Goal: Transaction & Acquisition: Purchase product/service

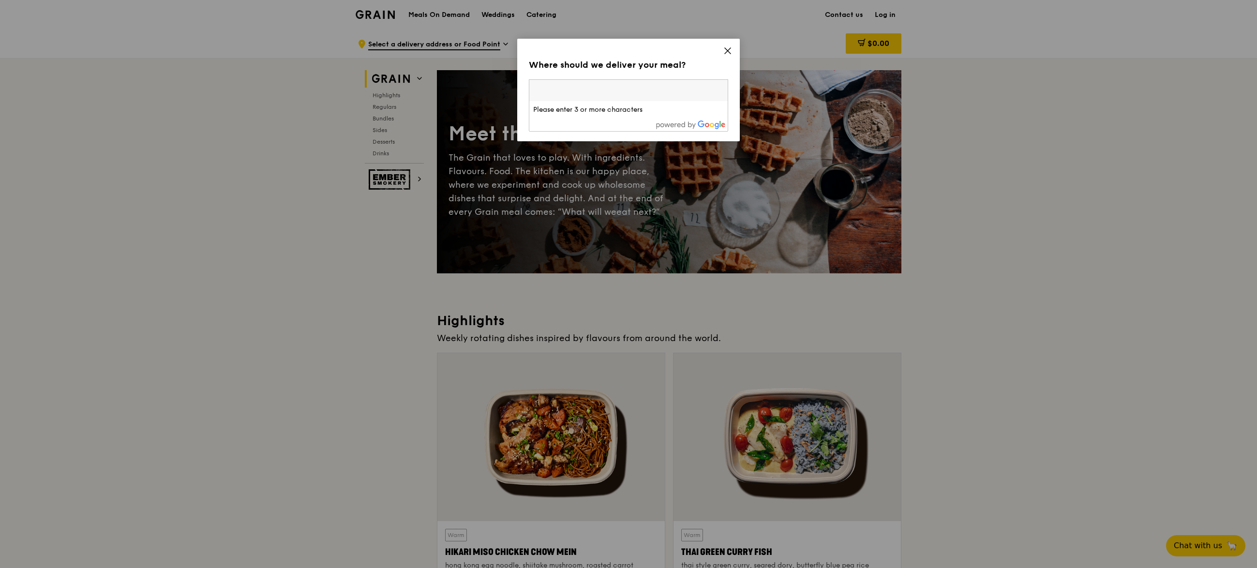
click at [566, 91] on input "search" at bounding box center [628, 90] width 198 height 21
paste input "018916"
type input "018916"
click at [683, 115] on div "2 Central Boulevard, Ioi Central Boulevard Towers 018916" at bounding box center [628, 110] width 191 height 10
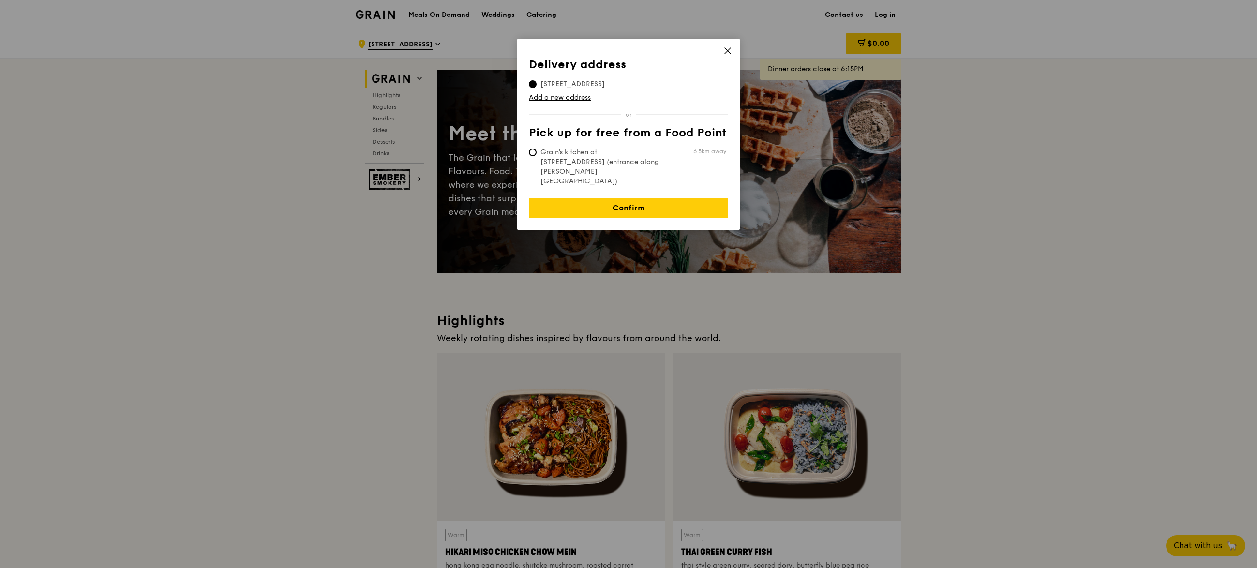
click at [724, 55] on span at bounding box center [727, 52] width 9 height 11
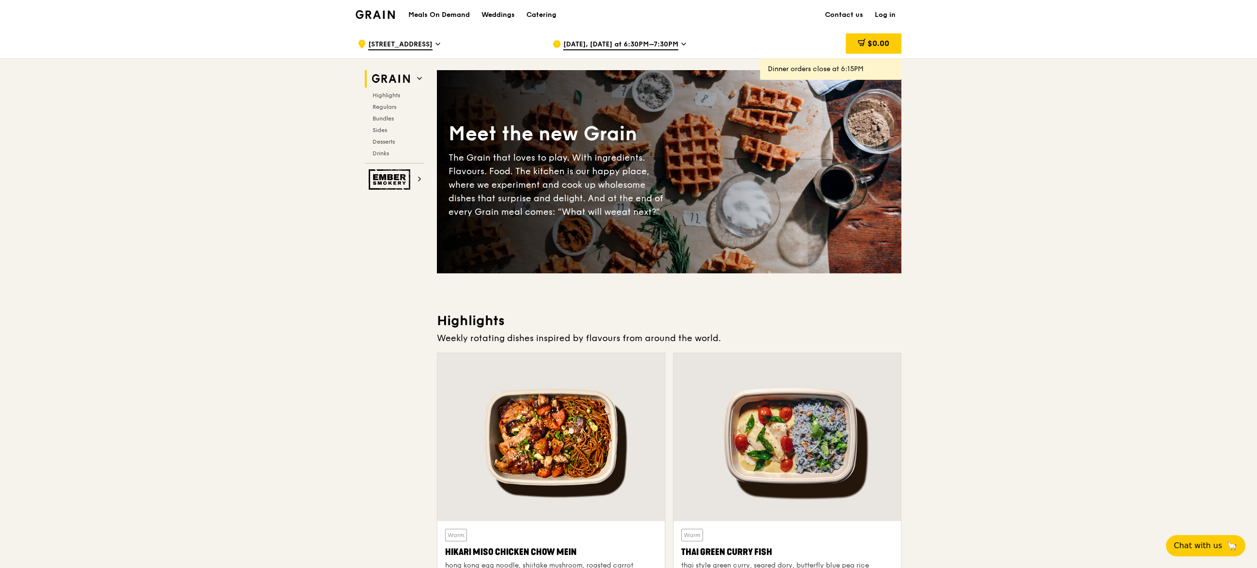
click at [444, 15] on h1 "Meals On Demand" at bounding box center [438, 15] width 61 height 10
click at [444, 13] on h1 "Meals On Demand" at bounding box center [438, 15] width 61 height 10
click at [372, 16] on img at bounding box center [375, 14] width 39 height 9
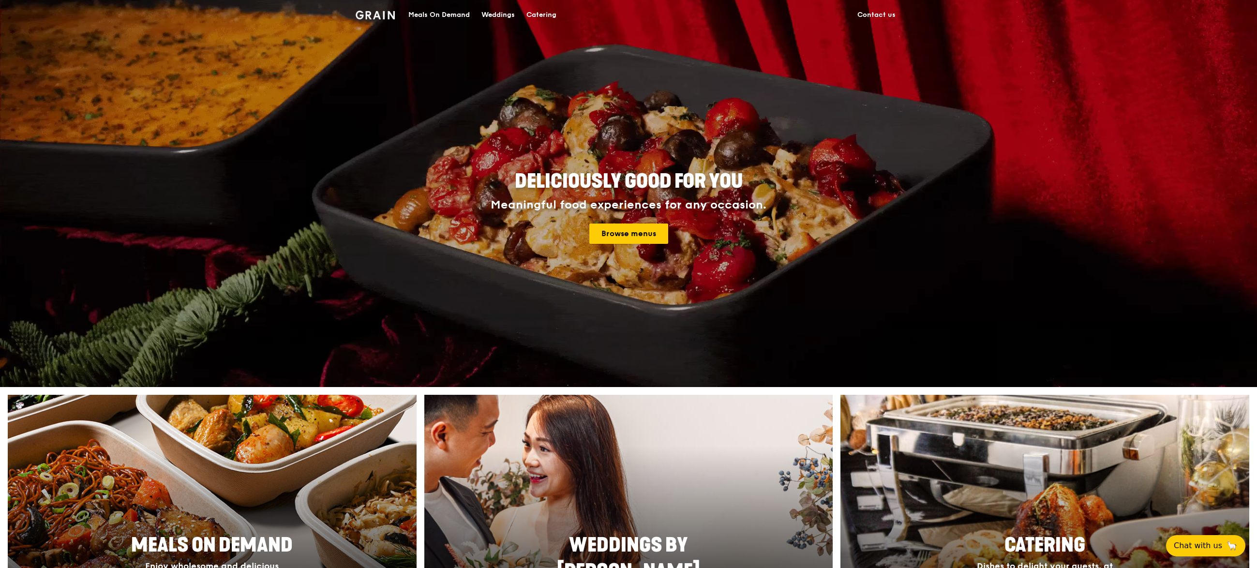
click at [640, 238] on link "Browse menus" at bounding box center [628, 233] width 79 height 20
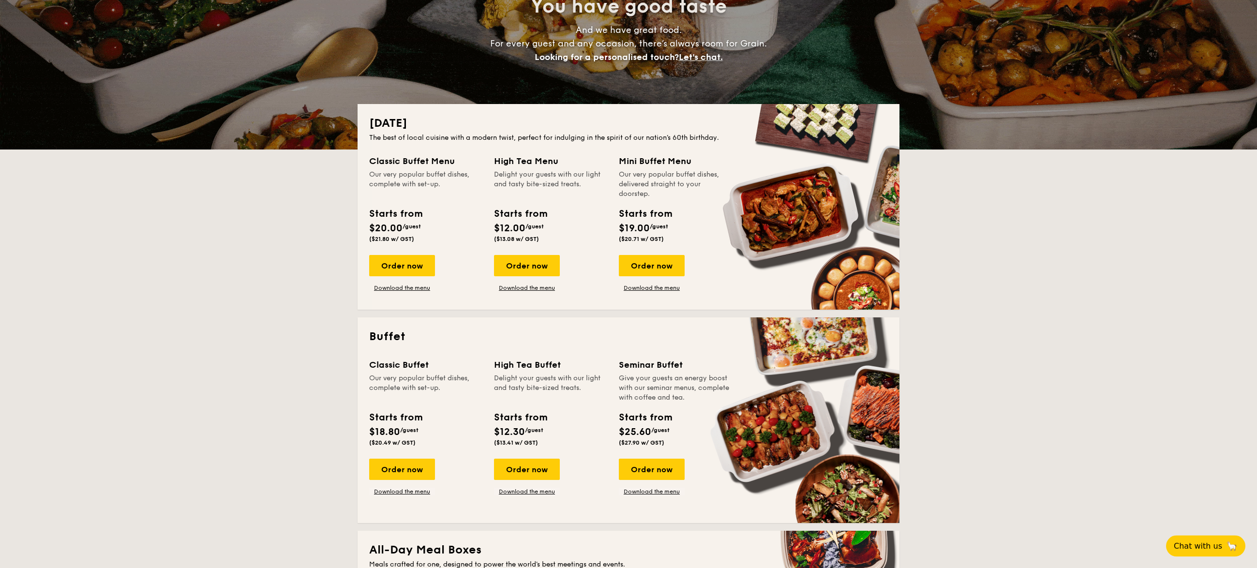
scroll to position [101, 0]
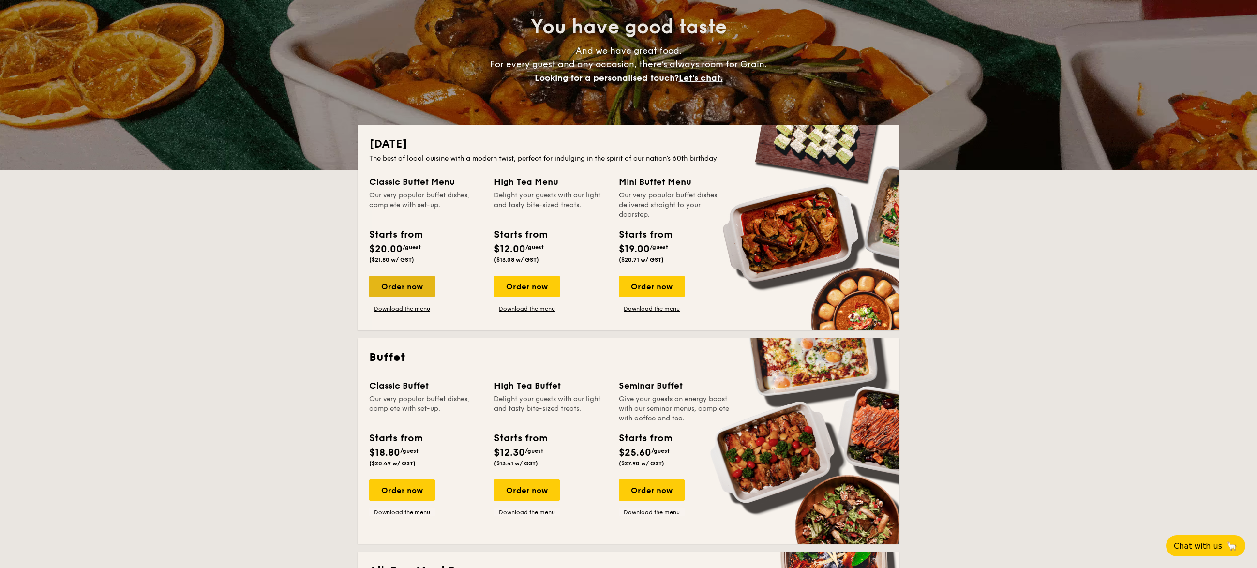
click at [400, 284] on div "Order now" at bounding box center [402, 286] width 66 height 21
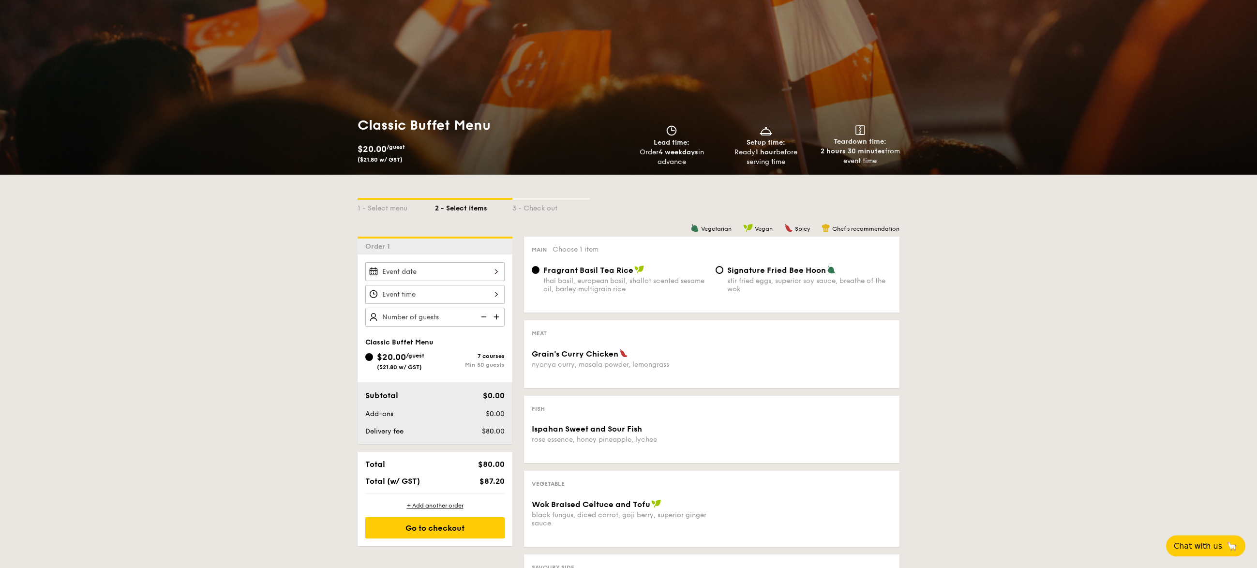
scroll to position [77, 0]
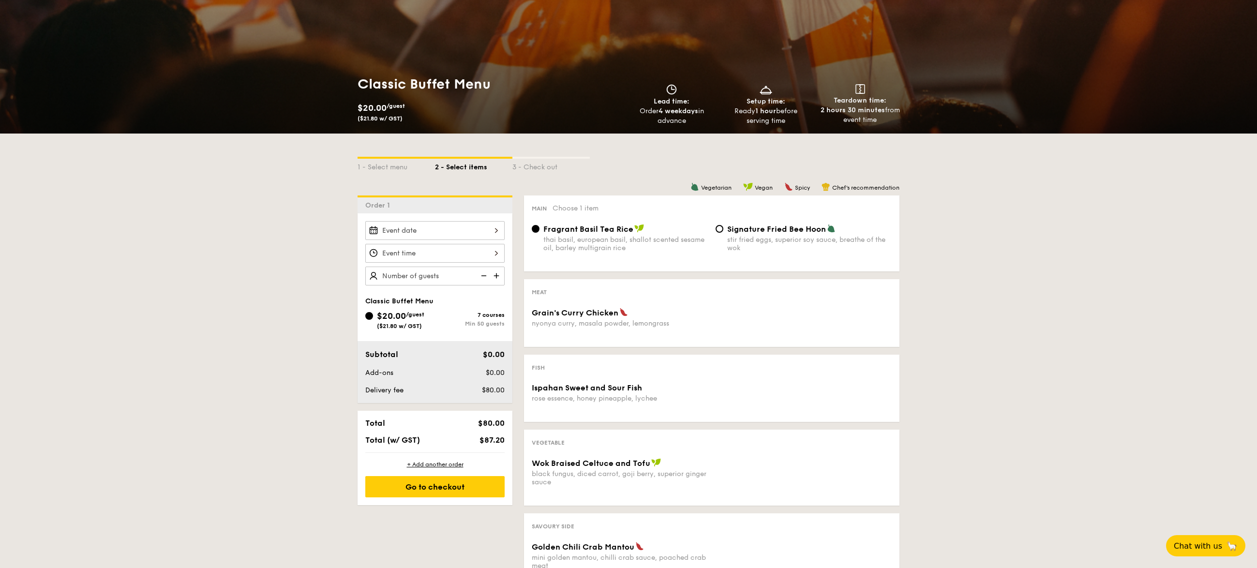
click at [497, 278] on img at bounding box center [497, 276] width 15 height 18
click at [484, 276] on img at bounding box center [482, 276] width 15 height 18
click at [424, 271] on div "50" at bounding box center [434, 276] width 139 height 19
drag, startPoint x: 406, startPoint y: 276, endPoint x: 316, endPoint y: 256, distance: 92.7
click at [365, 267] on input "50" at bounding box center [434, 276] width 139 height 19
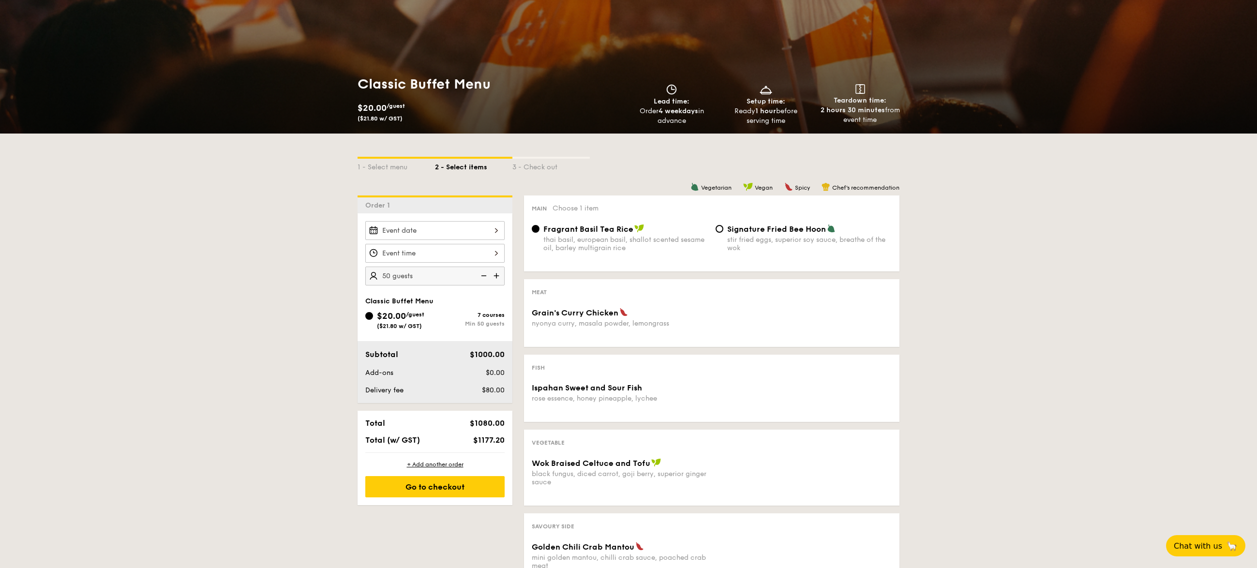
click at [306, 241] on div "1 - Select menu 2 - Select items 3 - Check out Order 1 50 guests Classic Buffet…" at bounding box center [628, 445] width 1257 height 623
click at [429, 277] on div "50" at bounding box center [434, 276] width 139 height 19
type input "50"
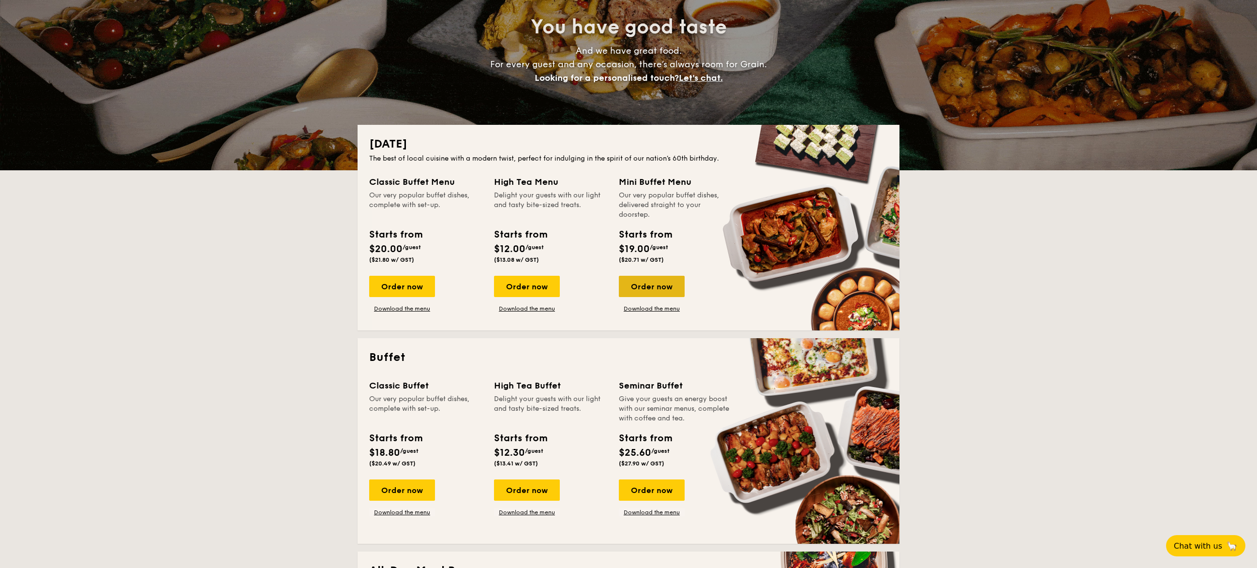
click at [668, 290] on div "Order now" at bounding box center [652, 286] width 66 height 21
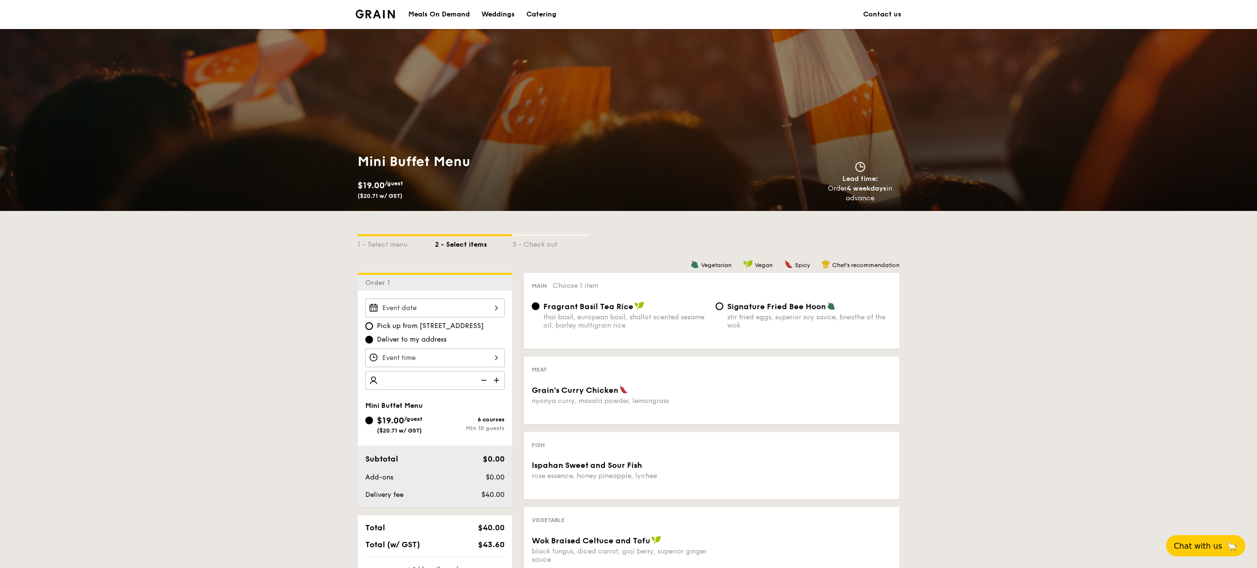
click at [441, 376] on div at bounding box center [434, 380] width 139 height 19
type input "15 guests"
click at [613, 408] on div "Grain's Curry Chicken nyonya curry, masala powder, lemongrass" at bounding box center [712, 400] width 368 height 31
click at [480, 309] on input "Grain's Curry Chicken nyonya curry, masala powder, lemongrass" at bounding box center [434, 307] width 139 height 19
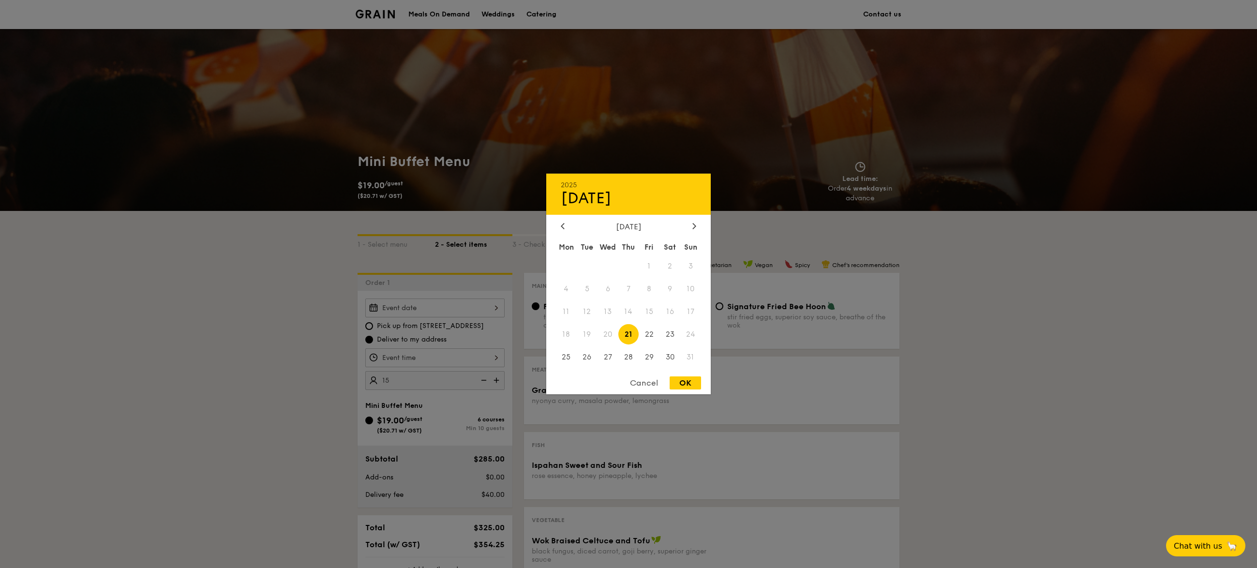
click at [630, 331] on span "21" at bounding box center [628, 334] width 21 height 21
click at [695, 386] on div "OK" at bounding box center [684, 382] width 31 height 13
type input "[DATE]"
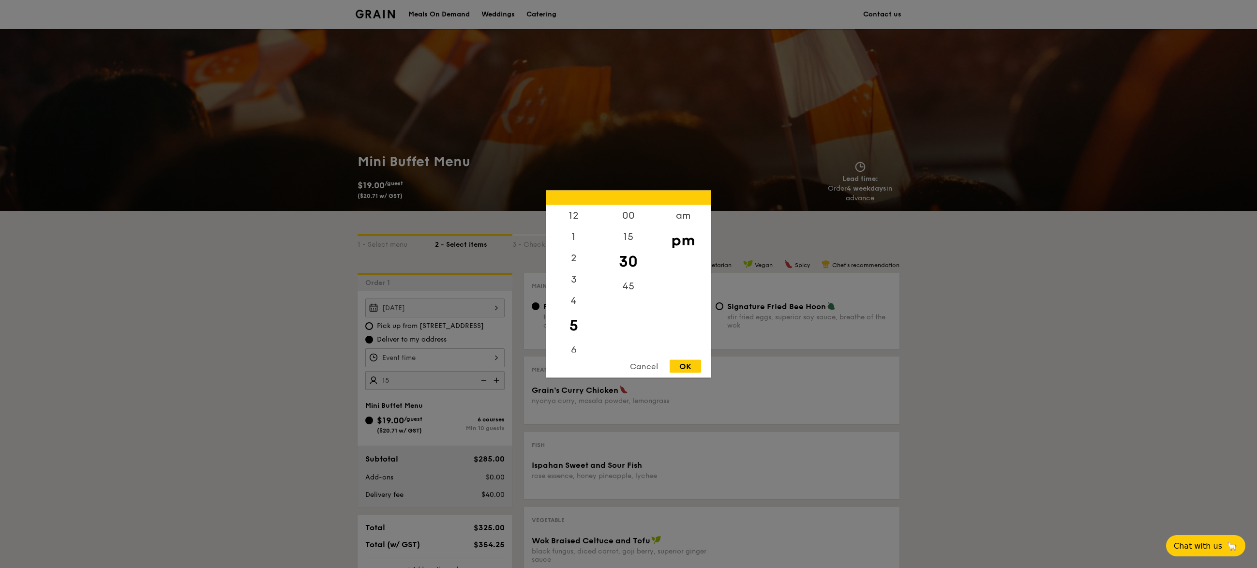
click at [461, 356] on input "Grain's Curry Chicken nyonya curry, masala powder, lemongrass" at bounding box center [434, 357] width 139 height 19
click at [572, 213] on div "12" at bounding box center [573, 219] width 55 height 28
click at [568, 342] on div "11" at bounding box center [573, 341] width 55 height 21
click at [567, 340] on div "11" at bounding box center [573, 341] width 55 height 21
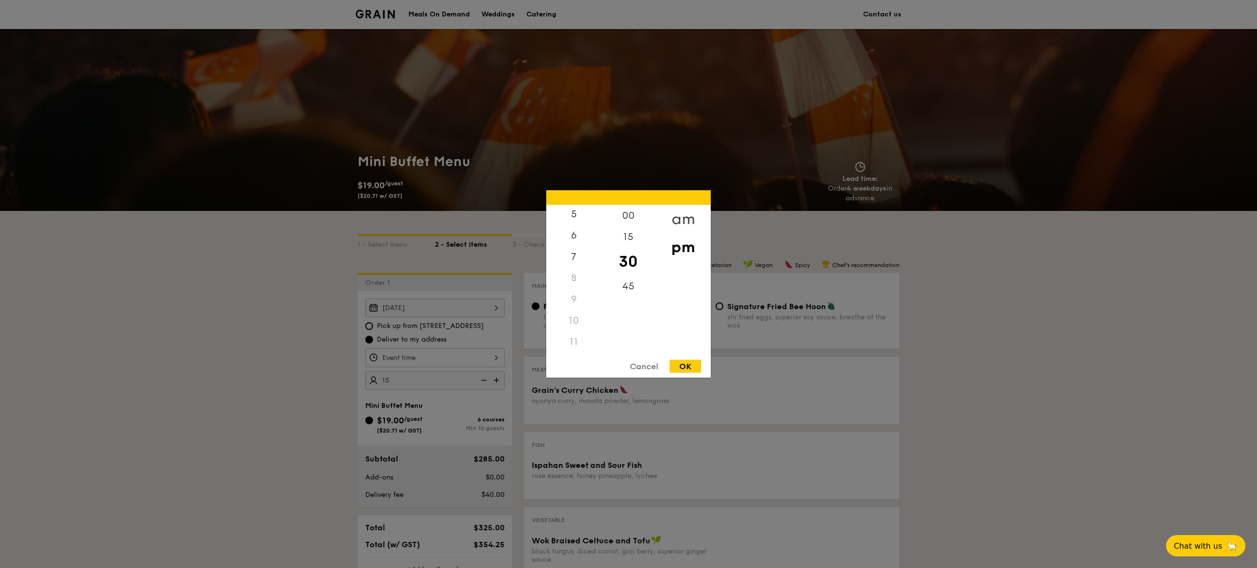
click at [678, 216] on div "am" at bounding box center [682, 219] width 55 height 28
click at [568, 340] on div "11" at bounding box center [573, 340] width 55 height 28
click at [678, 367] on div "OK" at bounding box center [684, 366] width 31 height 13
type input "11:30AM"
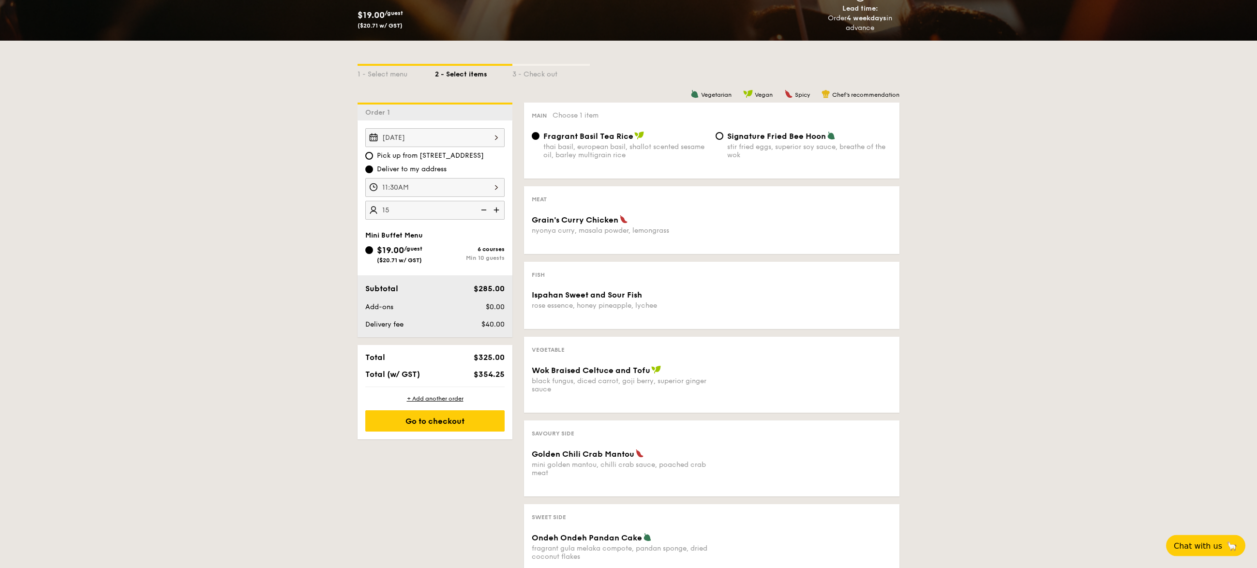
scroll to position [93, 0]
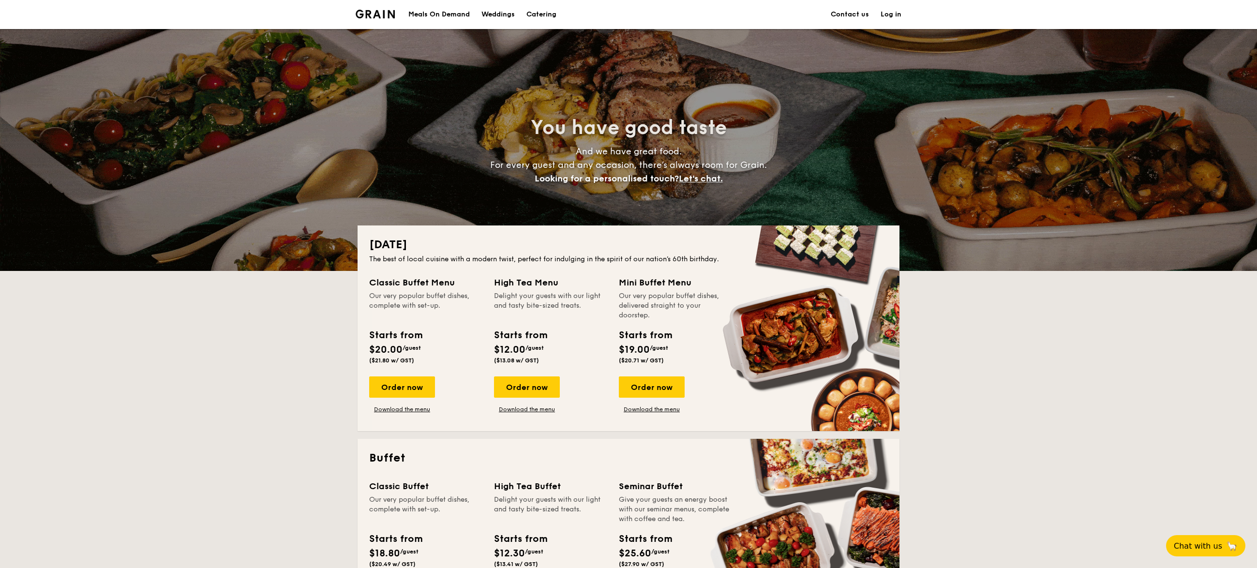
click at [443, 14] on div "Meals On Demand" at bounding box center [438, 14] width 61 height 29
click at [668, 385] on div "Order now" at bounding box center [652, 386] width 66 height 21
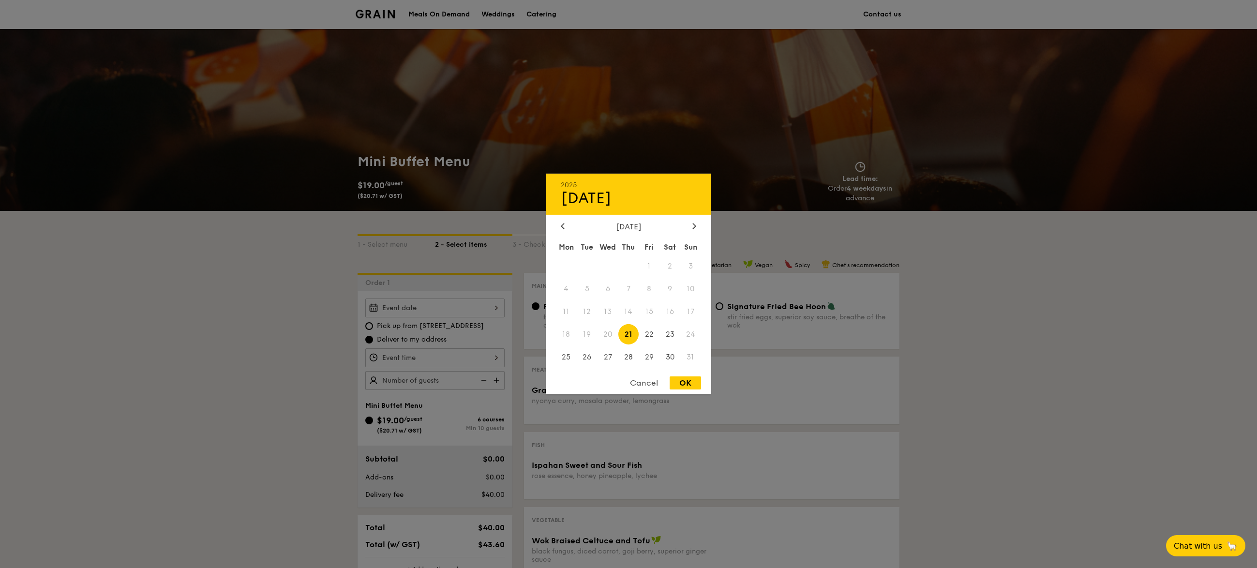
click at [496, 309] on div "2025 Aug [DATE] Tue Wed Thu Fri Sat Sun 1 2 3 4 5 6 7 8 9 10 11 12 13 14 15 16 …" at bounding box center [434, 307] width 139 height 19
click at [631, 333] on span "21" at bounding box center [628, 334] width 21 height 21
click at [682, 387] on div "OK" at bounding box center [684, 382] width 31 height 13
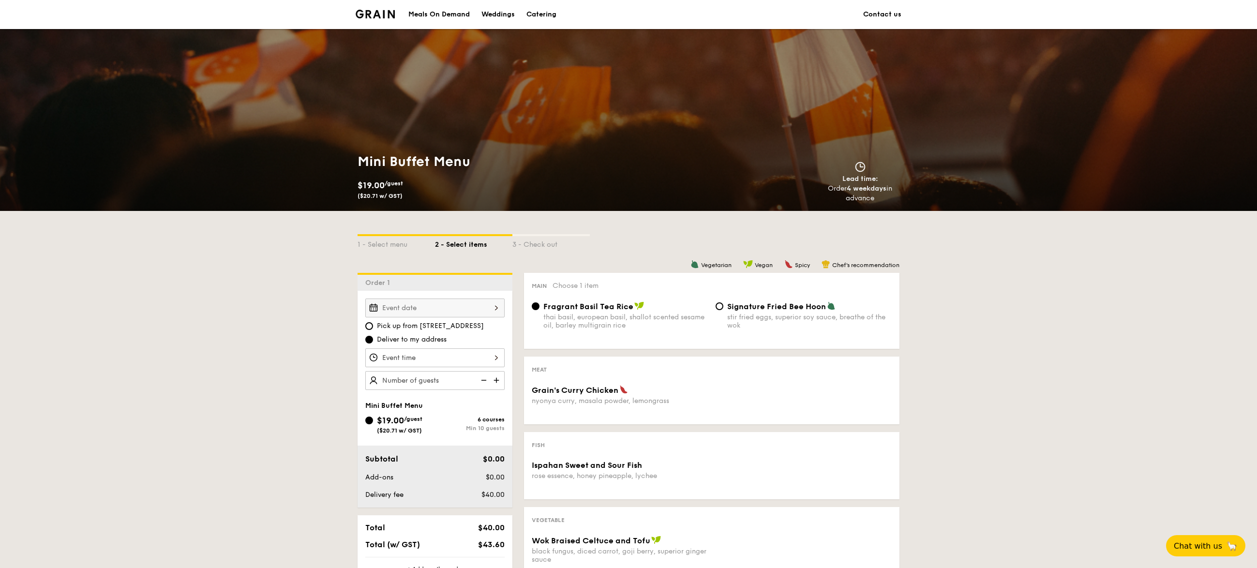
type input "[DATE]"
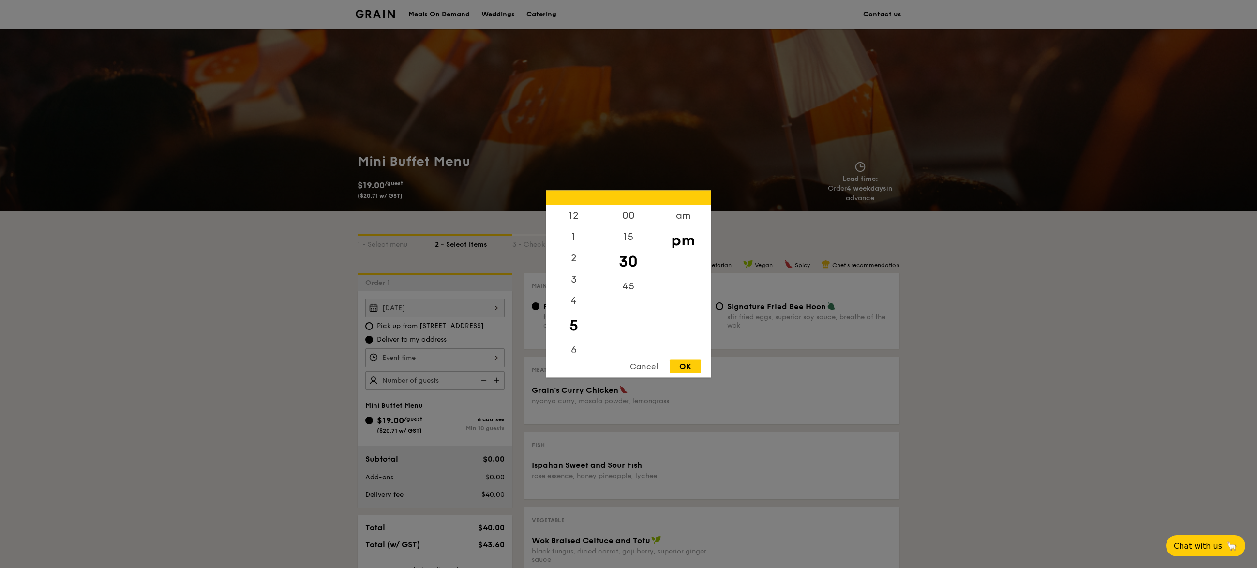
click at [457, 362] on input "Grain's Curry Chicken nyonya curry, masala powder, lemongrass" at bounding box center [434, 357] width 139 height 19
click at [569, 341] on div "11" at bounding box center [573, 341] width 55 height 21
click at [680, 220] on div "am" at bounding box center [682, 219] width 55 height 28
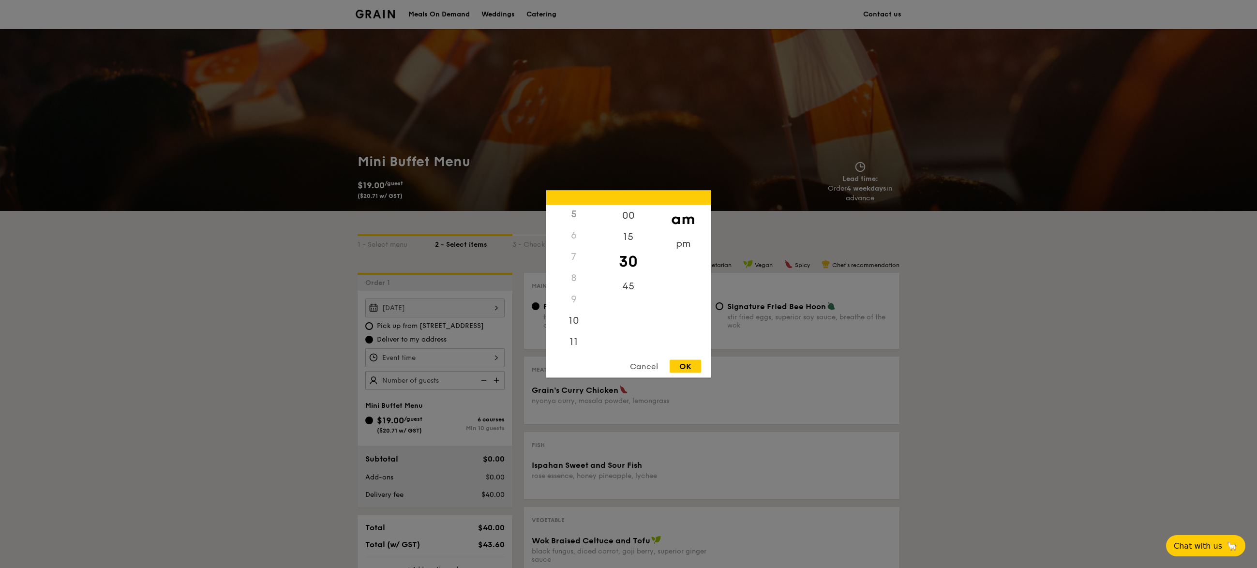
scroll to position [120, 0]
click at [567, 340] on div "11" at bounding box center [573, 341] width 55 height 21
click at [689, 370] on div "OK" at bounding box center [684, 366] width 31 height 13
type input "11:30AM"
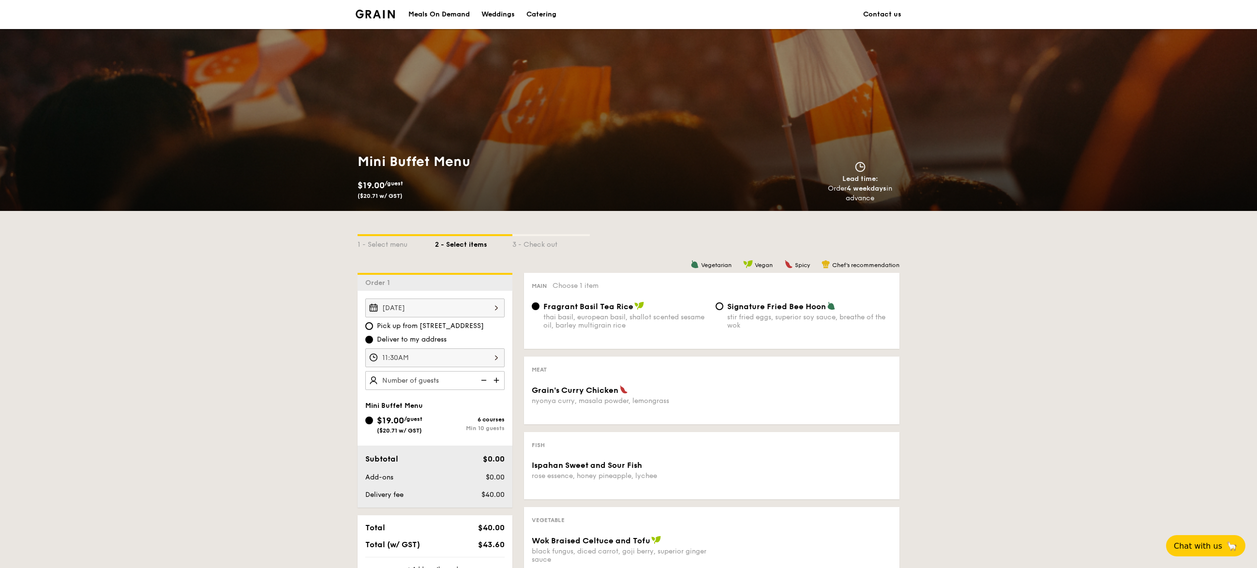
click at [473, 383] on div at bounding box center [434, 380] width 139 height 19
click at [427, 381] on input "number" at bounding box center [434, 380] width 139 height 19
type input "15 guests"
click at [585, 399] on div "Grain's Curry Chicken nyonya curry, masala powder, lemongrass" at bounding box center [620, 395] width 176 height 20
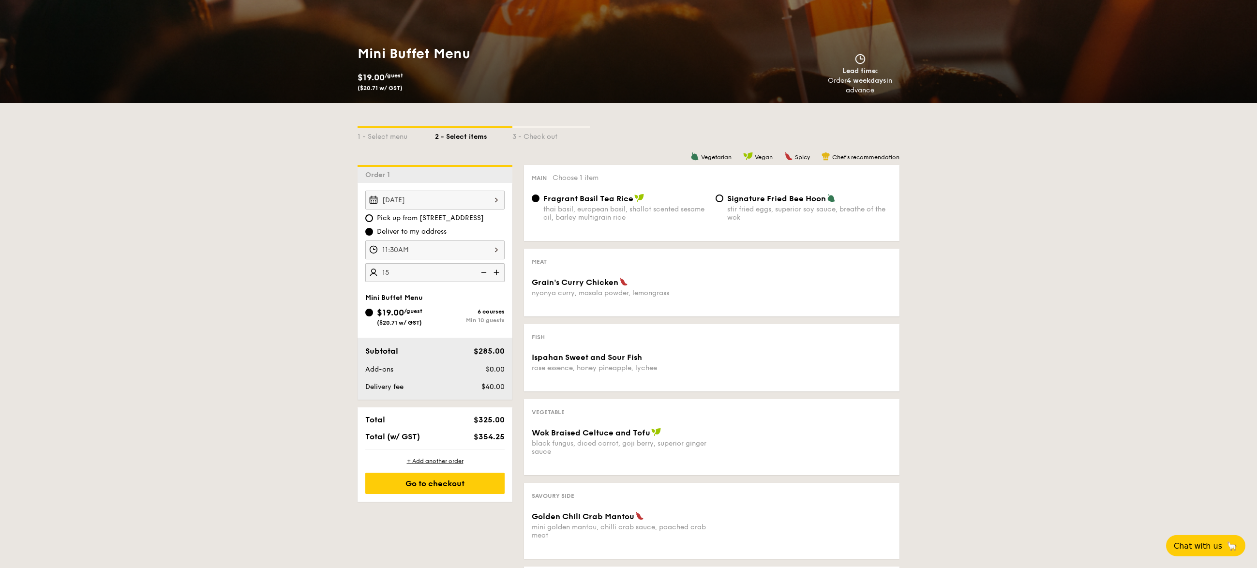
scroll to position [108, 0]
click at [443, 461] on div "+ Add another order" at bounding box center [434, 461] width 139 height 8
radio input "true"
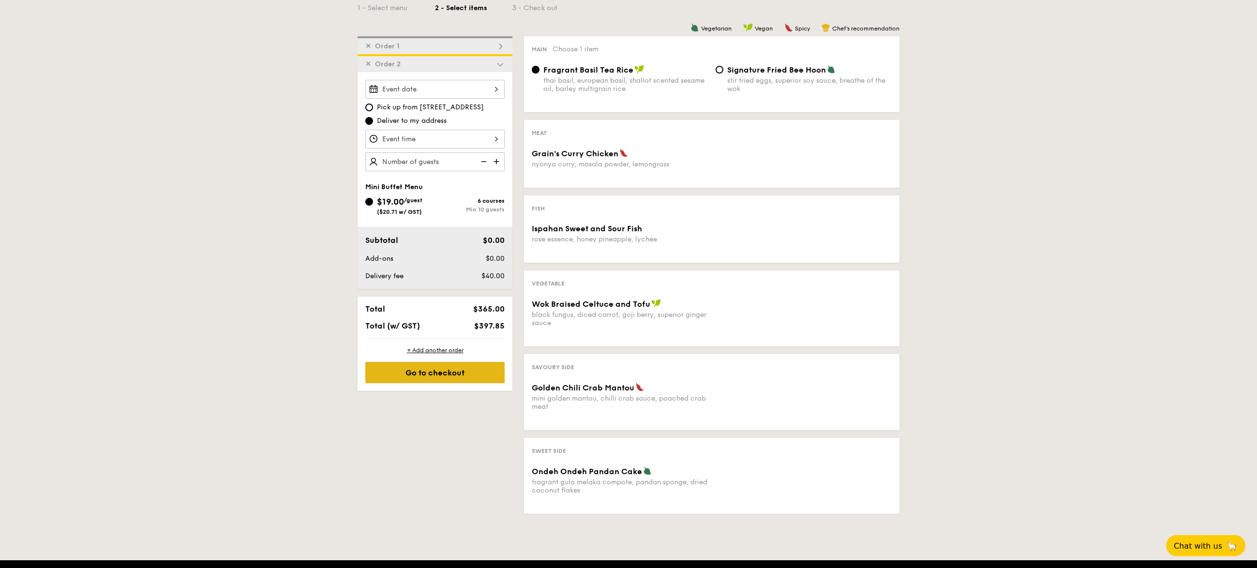
scroll to position [237, 0]
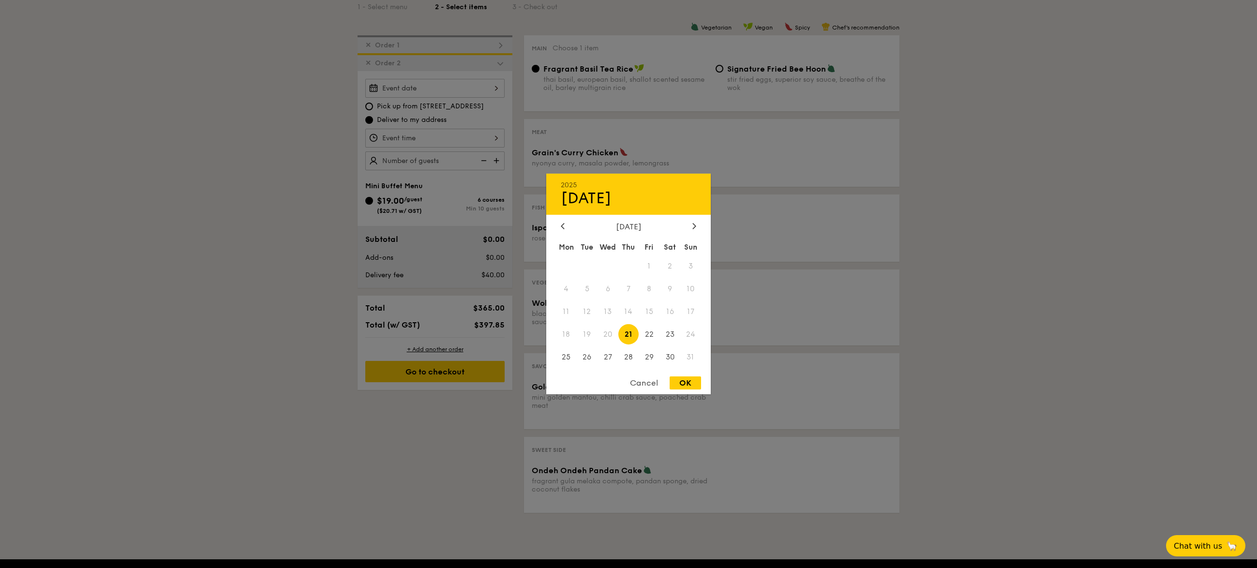
click at [466, 91] on input "Grain's Curry Chicken nyonya curry, masala powder, lemongrass" at bounding box center [434, 88] width 139 height 19
click at [1042, 208] on div at bounding box center [628, 284] width 1257 height 568
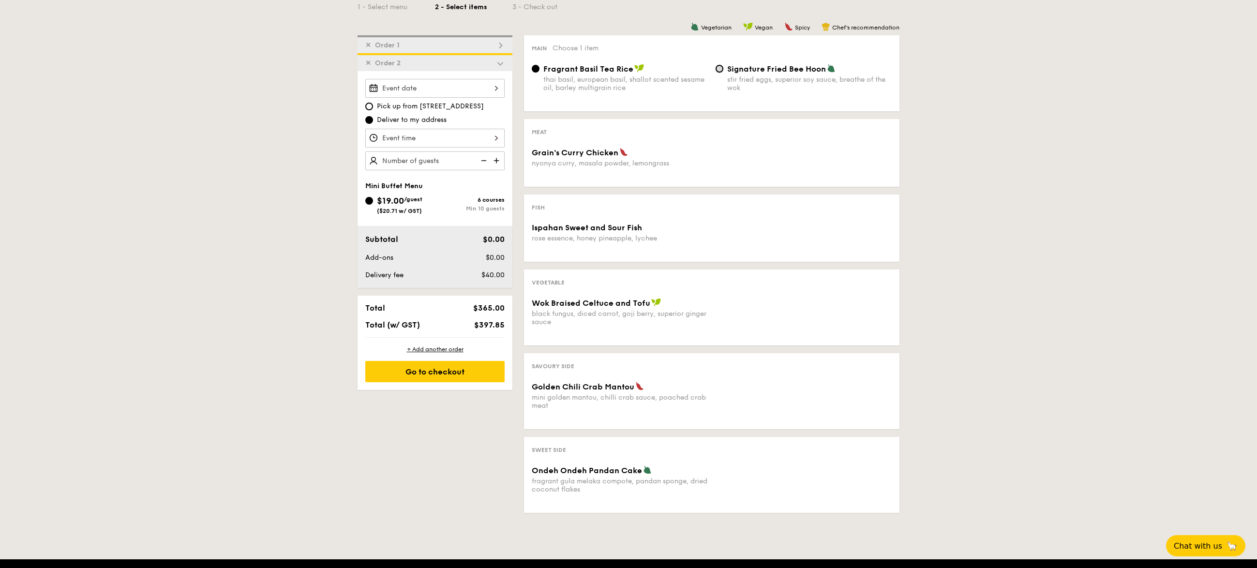
click at [723, 71] on input "Signature Fried Bee Hoon stir fried eggs, superior soy sauce, breathe of the wok" at bounding box center [719, 69] width 8 height 8
radio input "true"
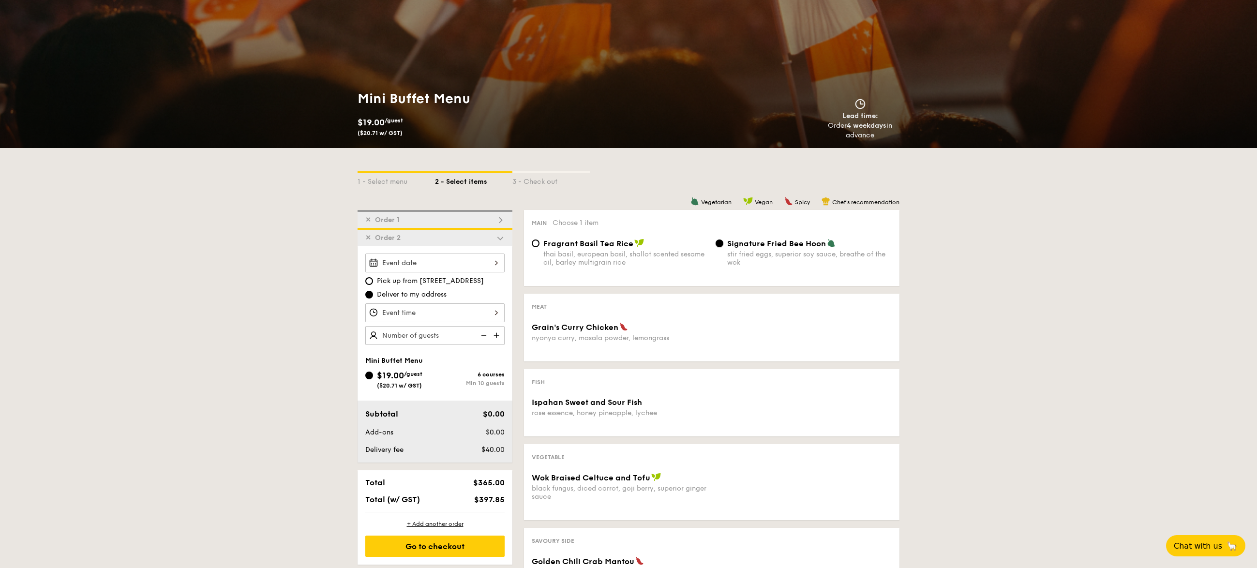
scroll to position [264, 0]
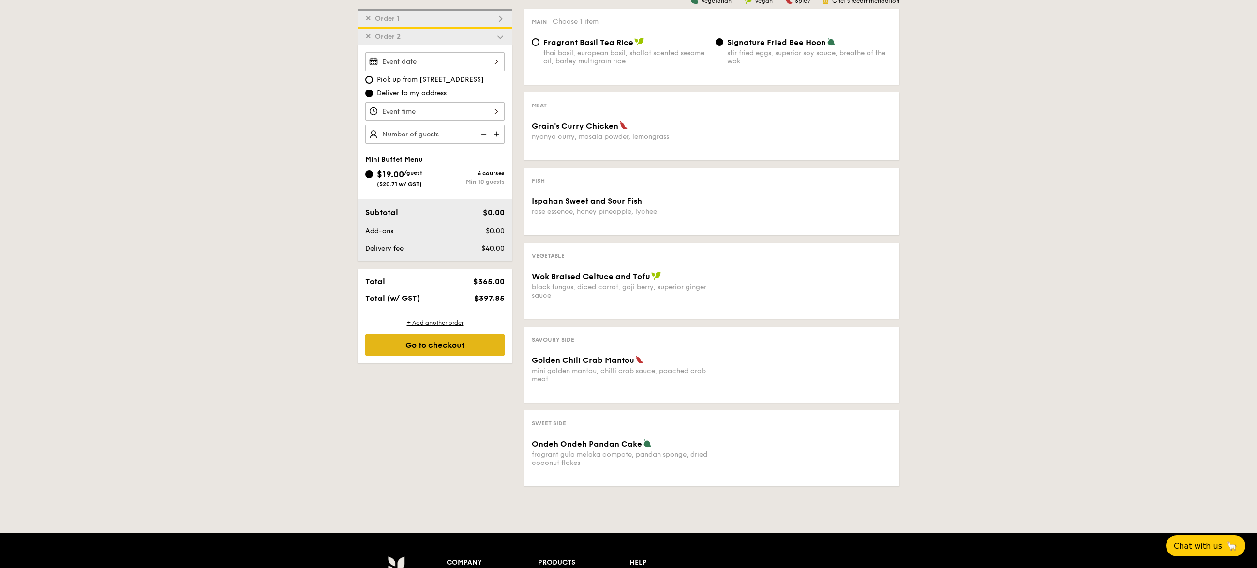
click at [424, 342] on div "Go to checkout" at bounding box center [434, 344] width 139 height 21
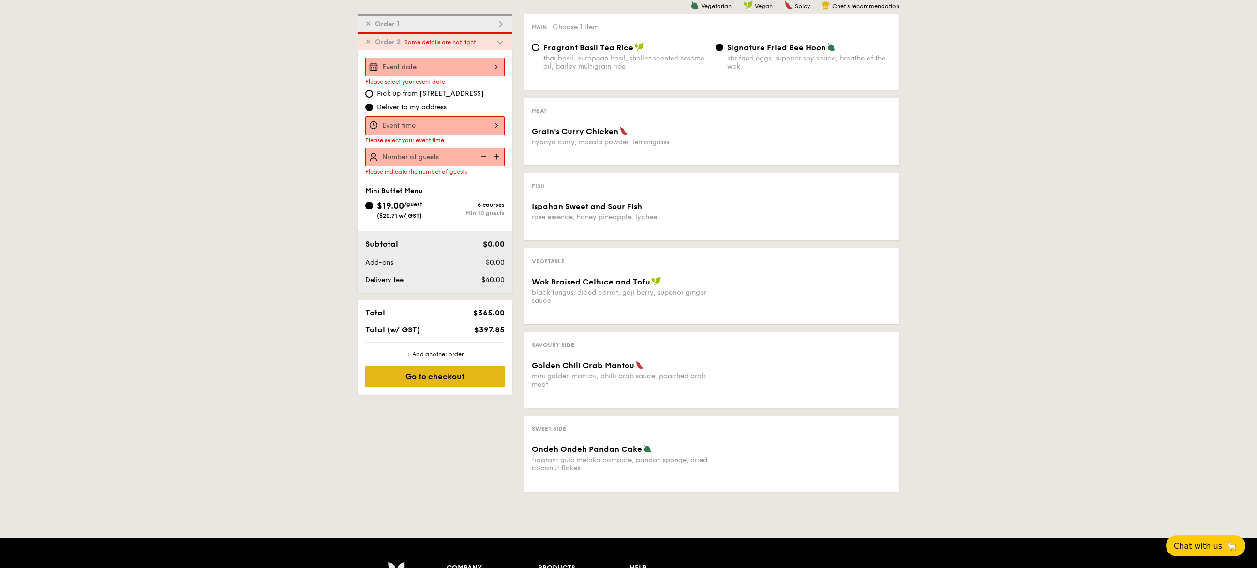
scroll to position [258, 0]
click at [369, 43] on span "✕" at bounding box center [368, 42] width 6 height 8
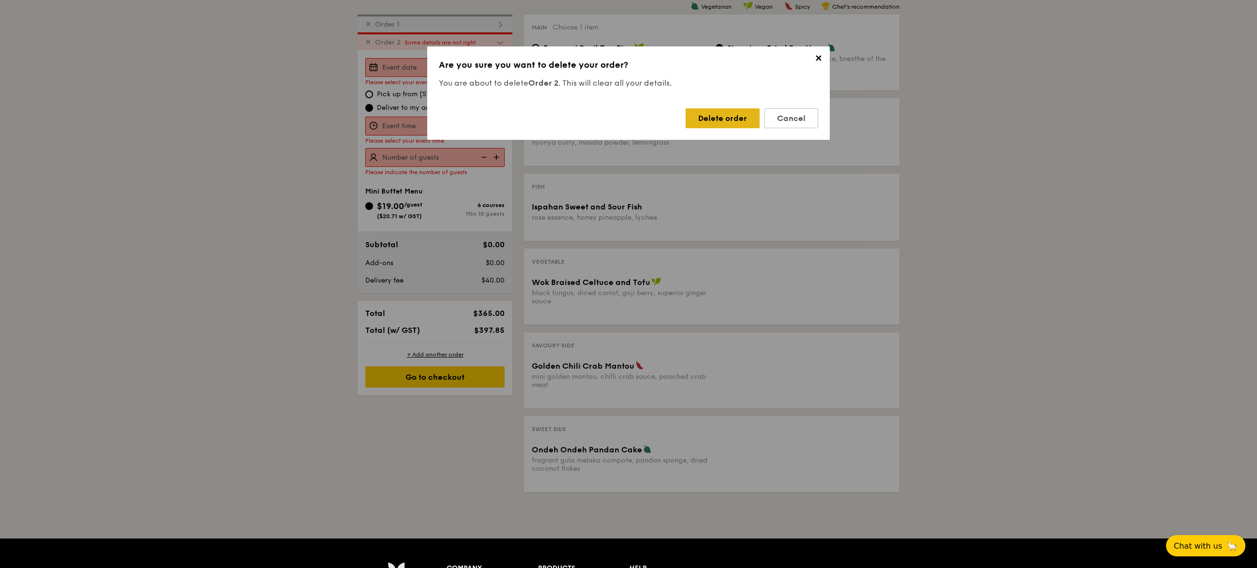
click at [742, 118] on div "Delete order" at bounding box center [722, 118] width 74 height 20
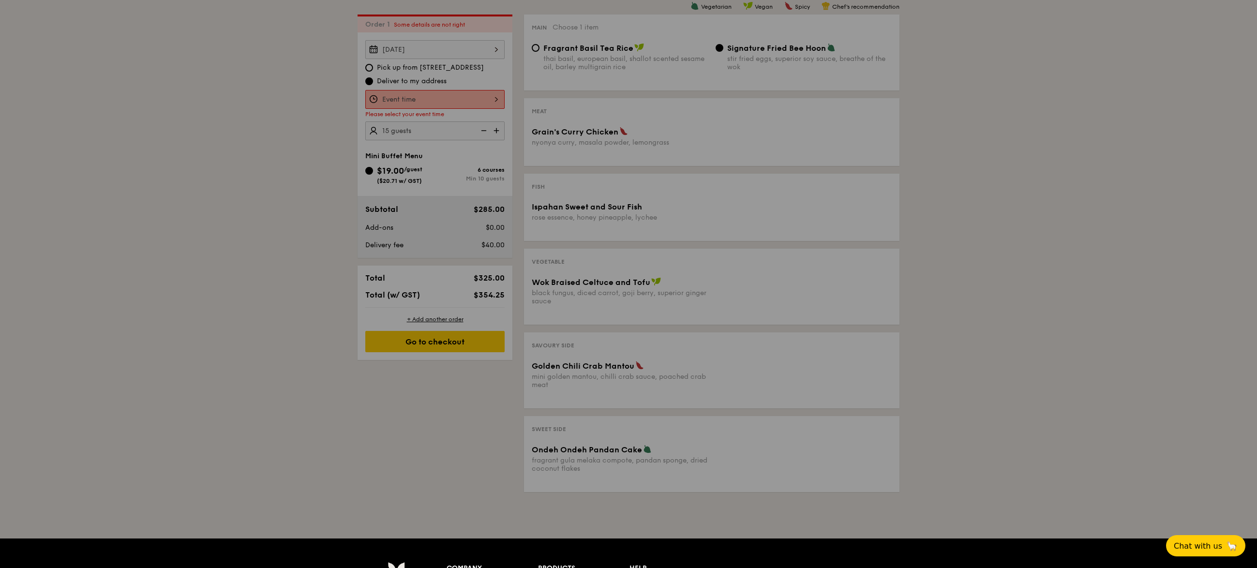
radio input "true"
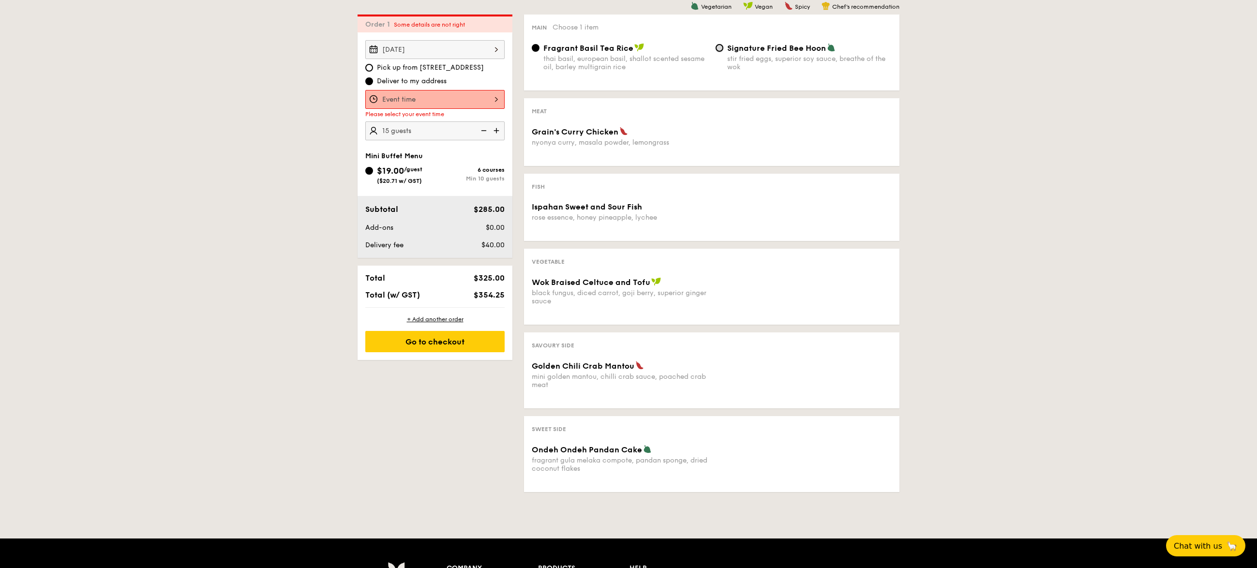
click at [722, 51] on input "Signature Fried Bee Hoon stir fried eggs, superior soy sauce, breathe of the wok" at bounding box center [719, 48] width 8 height 8
radio input "true"
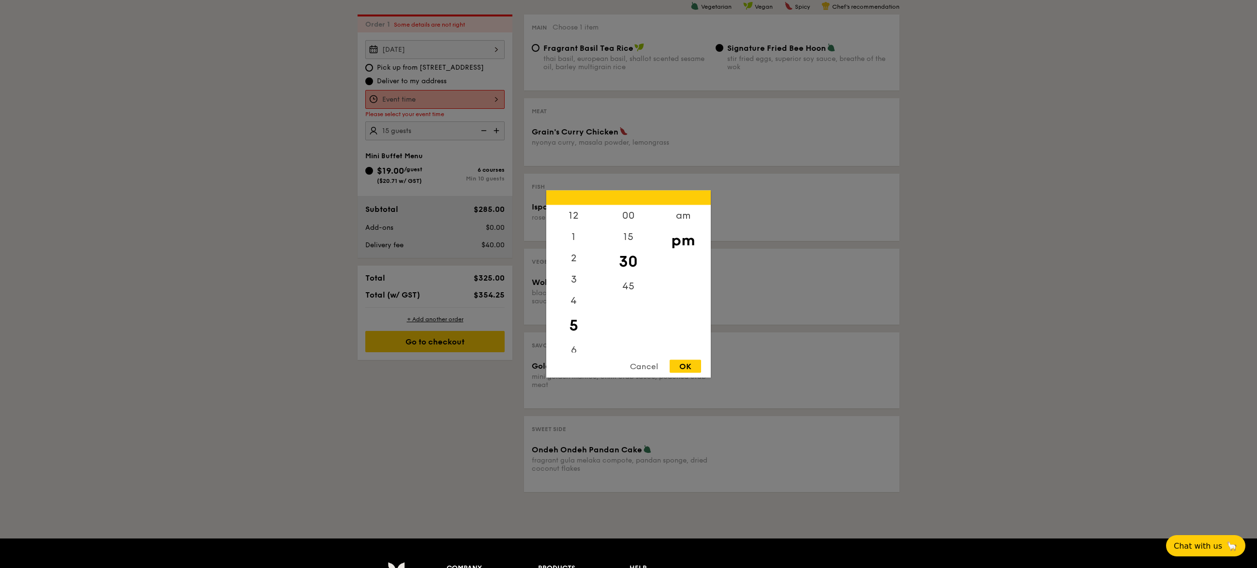
scroll to position [2, 0]
click at [471, 98] on input "Grain's Curry Chicken nyonya curry, masala powder, lemongrass" at bounding box center [434, 99] width 139 height 19
click at [685, 220] on div "am" at bounding box center [682, 219] width 55 height 28
click at [568, 345] on div "11" at bounding box center [573, 340] width 55 height 28
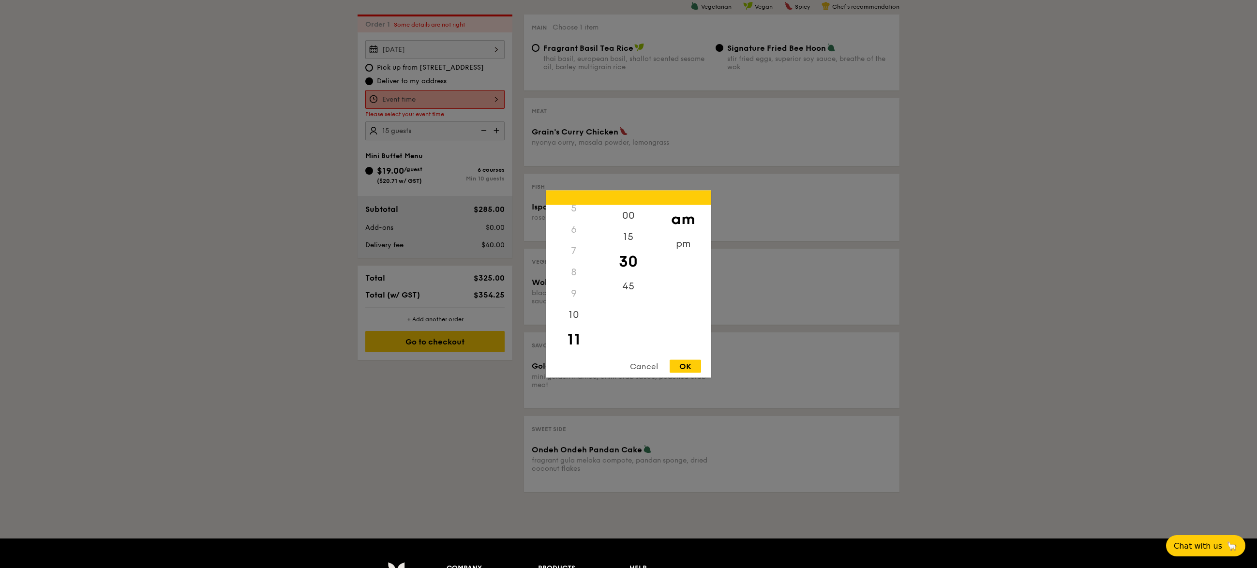
click at [691, 370] on div "OK" at bounding box center [684, 366] width 31 height 13
type input "11:30AM"
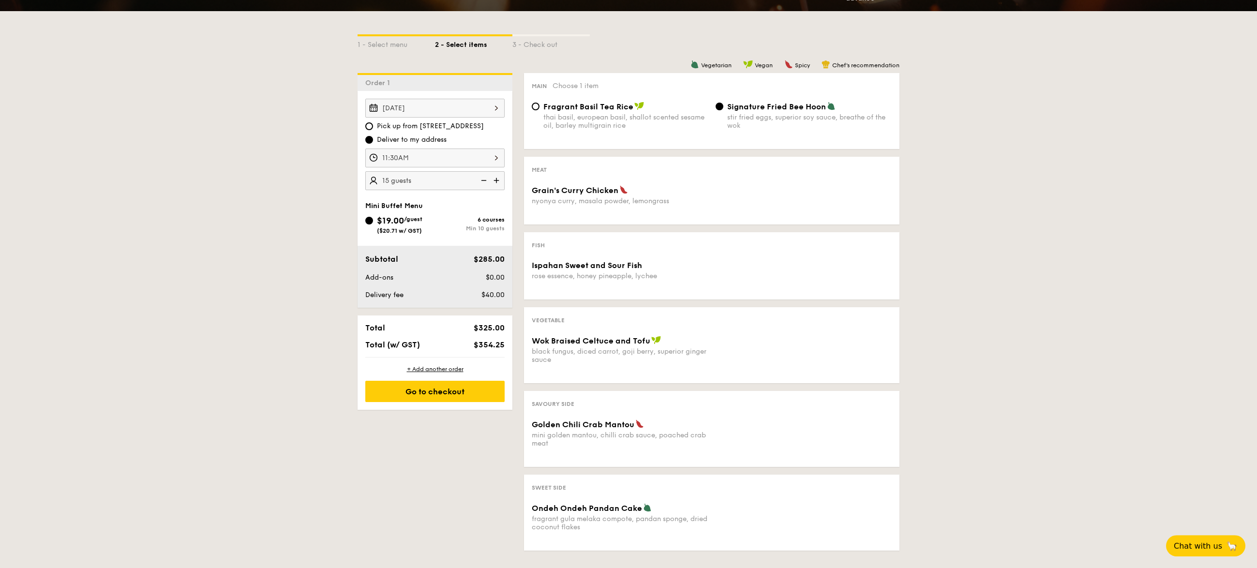
scroll to position [212, 0]
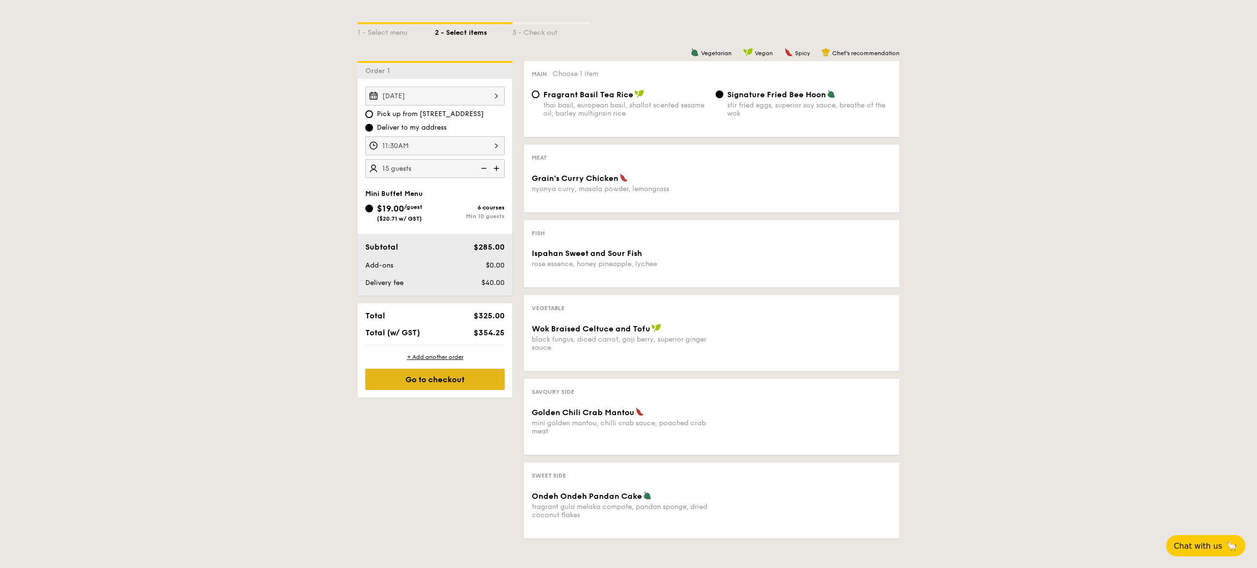
click at [417, 386] on div "Go to checkout" at bounding box center [434, 379] width 139 height 21
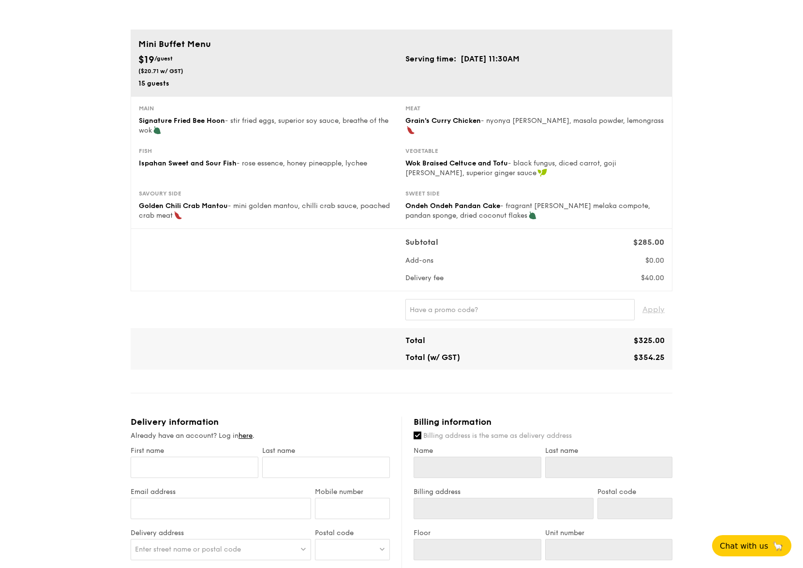
scroll to position [201, 0]
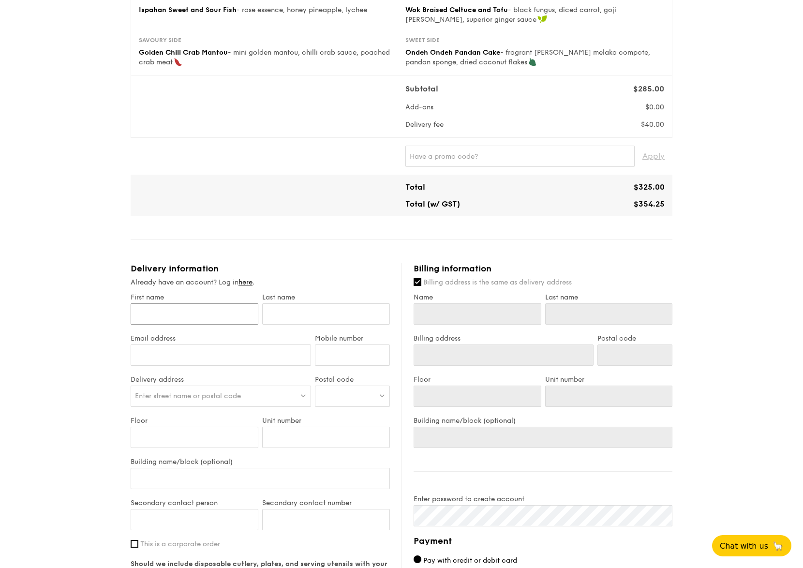
click at [192, 315] on input "First name" at bounding box center [195, 313] width 128 height 21
type input "S"
type input "Se"
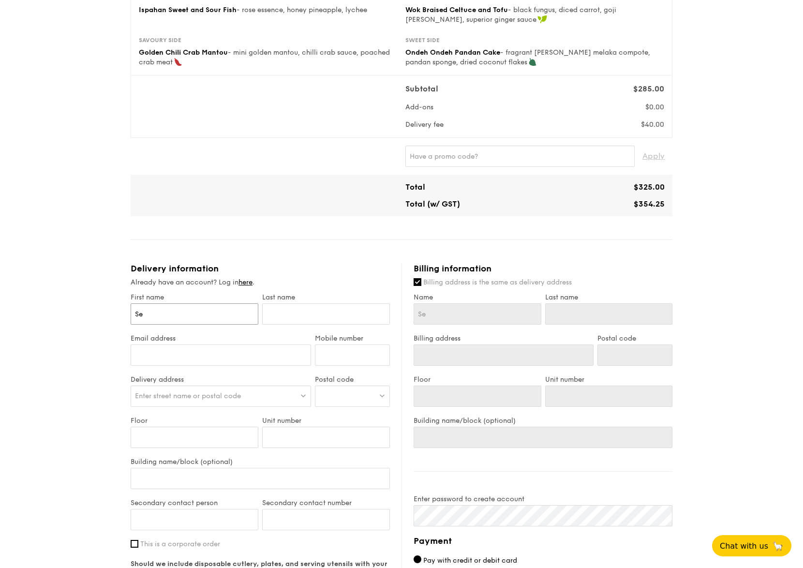
type input "Sel"
type input "Selv"
type input "[PERSON_NAME]"
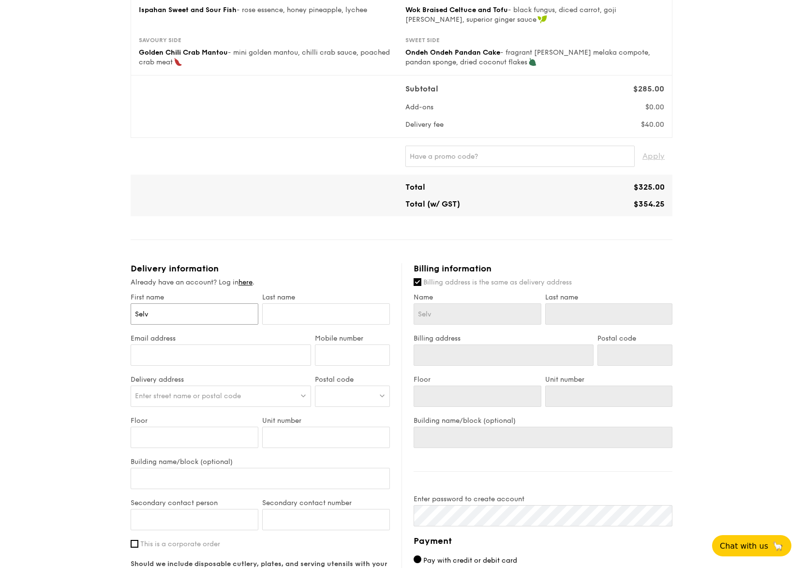
type input "[PERSON_NAME]"
type input "P"
type input "Pa"
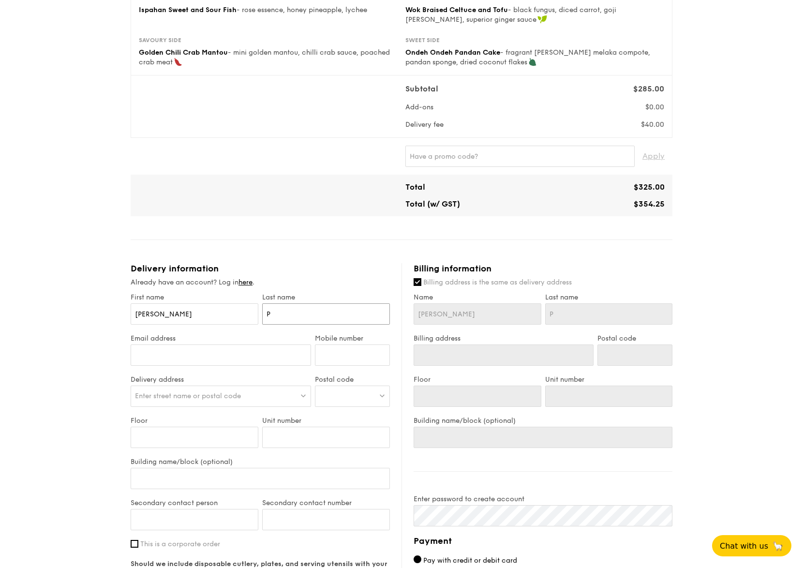
type input "Pa"
type input "Pan"
type input "Pang"
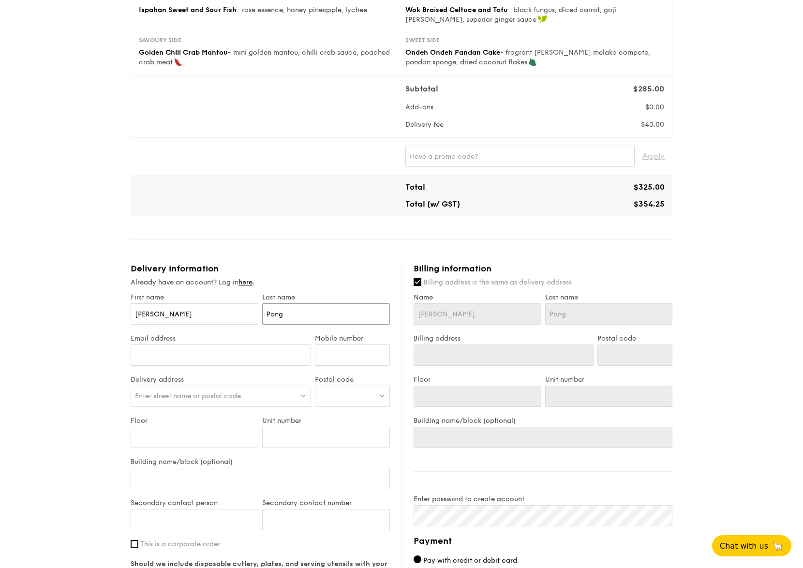
type input "Pang"
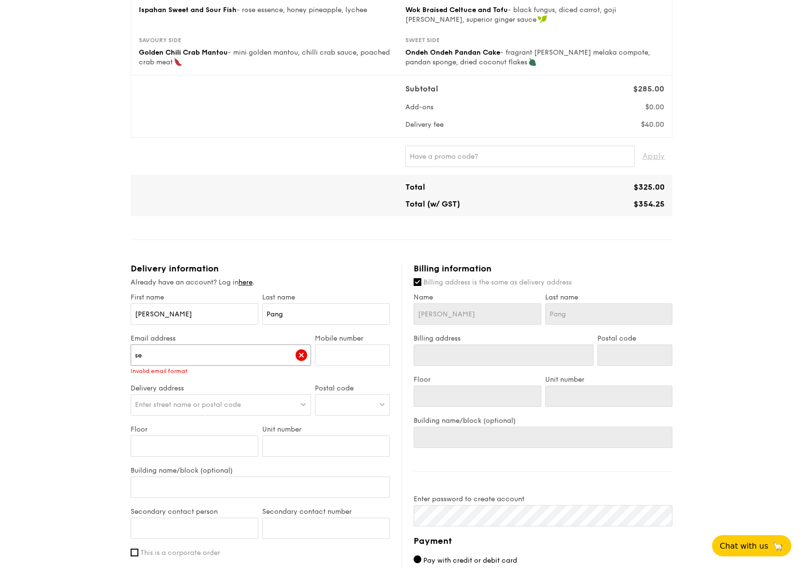
type input "s"
type input "e"
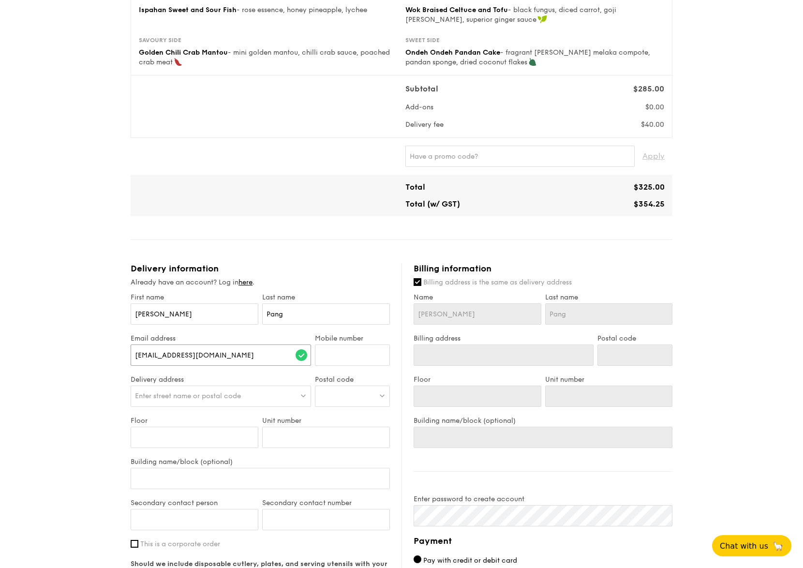
type input "[EMAIL_ADDRESS][DOMAIN_NAME]"
click at [331, 357] on input "Mobile number" at bounding box center [352, 354] width 75 height 21
type input "83385925"
click at [261, 401] on div "Enter street name or postal code" at bounding box center [221, 396] width 180 height 21
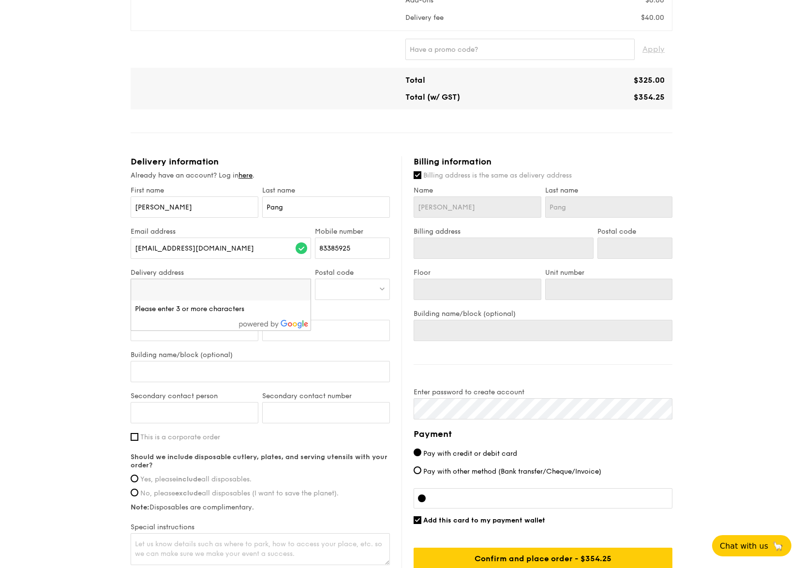
scroll to position [348, 0]
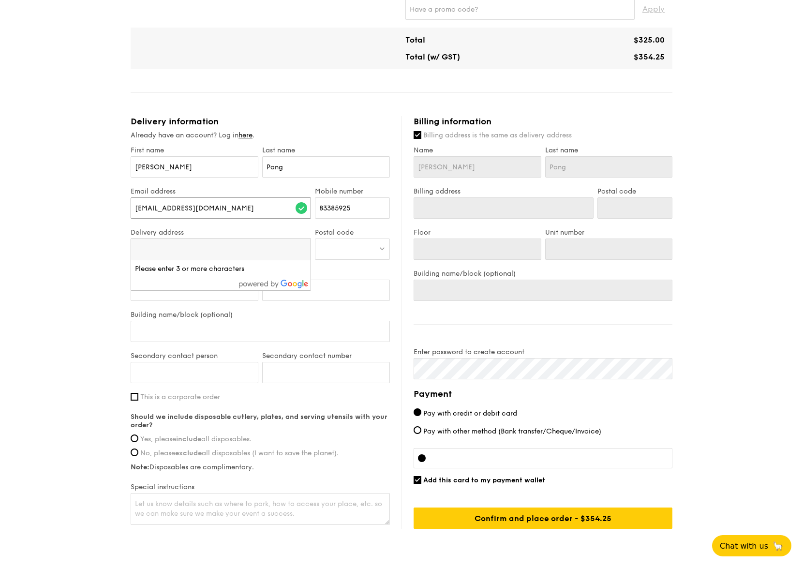
drag, startPoint x: 212, startPoint y: 212, endPoint x: 90, endPoint y: 200, distance: 123.0
click at [131, 200] on input "[EMAIL_ADDRESS][DOMAIN_NAME]" at bounding box center [221, 207] width 180 height 21
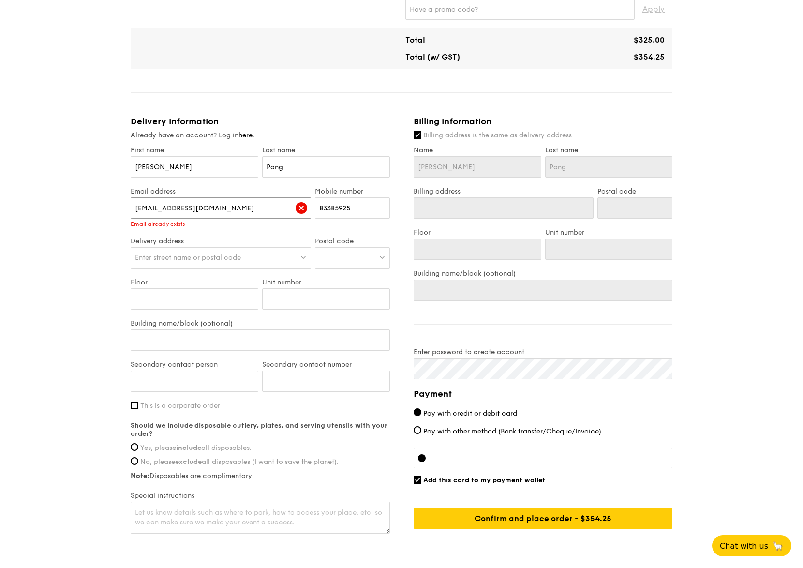
type input "[EMAIL_ADDRESS][DOMAIN_NAME]"
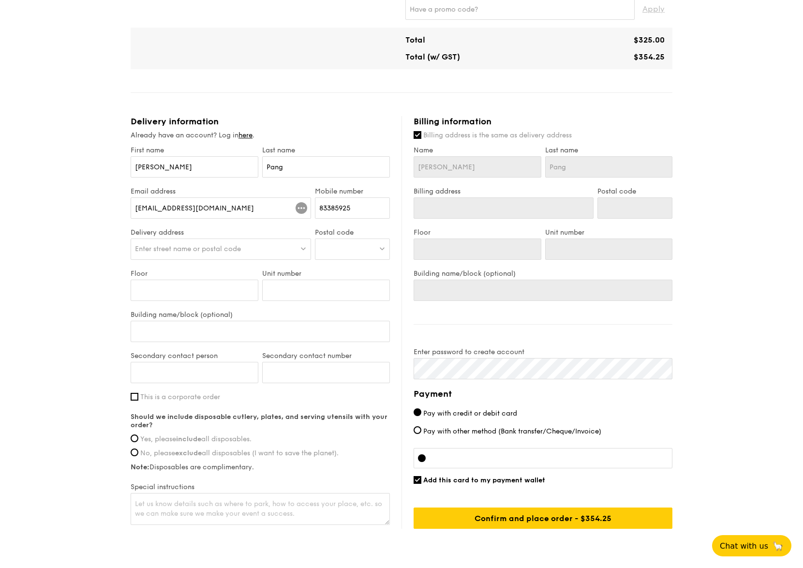
click at [169, 259] on div "Enter street name or postal code" at bounding box center [221, 248] width 180 height 21
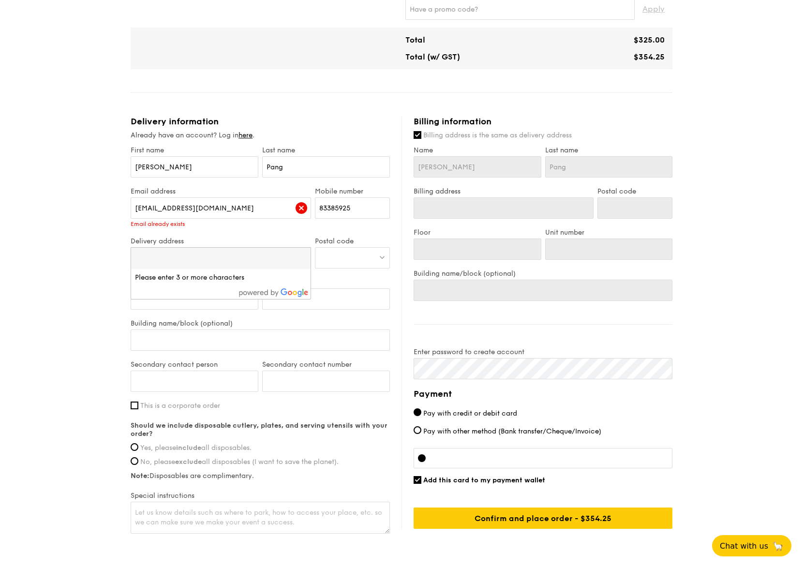
paste input "018916"
type input "018916"
click at [340, 261] on div at bounding box center [352, 257] width 75 height 21
click at [350, 261] on input "search" at bounding box center [352, 258] width 74 height 21
type input "018916"
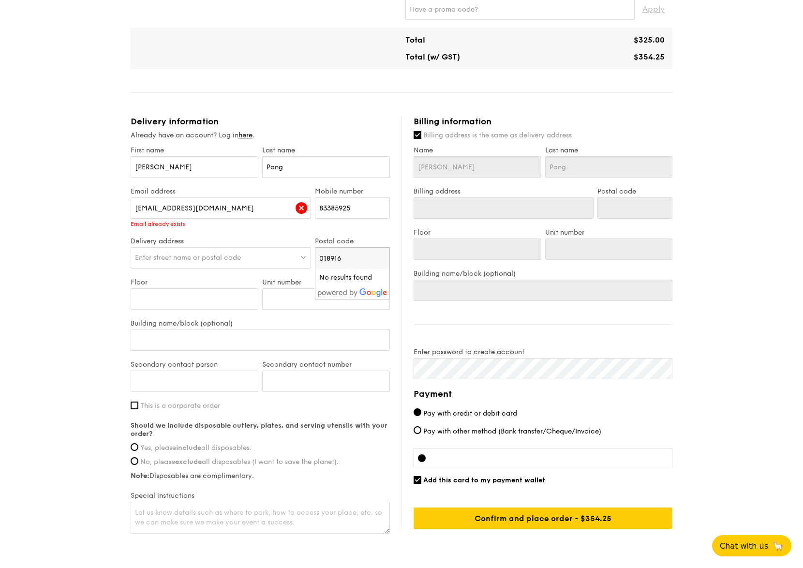
click at [731, 260] on div "1 - Select menu 2 - Select items 3 - Check out Mini Buffet Menu $19 /guest ($20…" at bounding box center [401, 113] width 803 height 922
click at [366, 263] on div at bounding box center [352, 257] width 75 height 21
click at [352, 280] on li "No results found" at bounding box center [352, 277] width 74 height 17
click at [218, 260] on span "Enter street name or postal code" at bounding box center [188, 257] width 106 height 8
drag, startPoint x: 218, startPoint y: 260, endPoint x: 81, endPoint y: 243, distance: 137.9
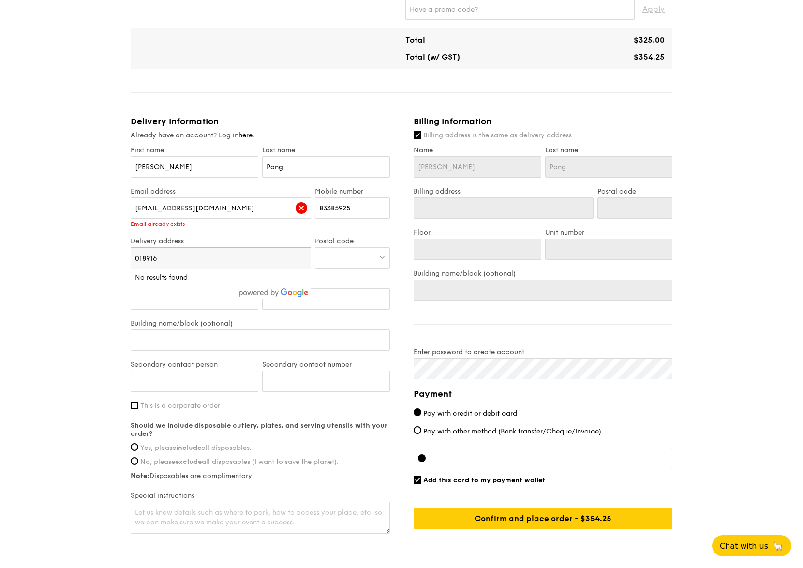
click at [131, 248] on input "018916" at bounding box center [220, 258] width 179 height 21
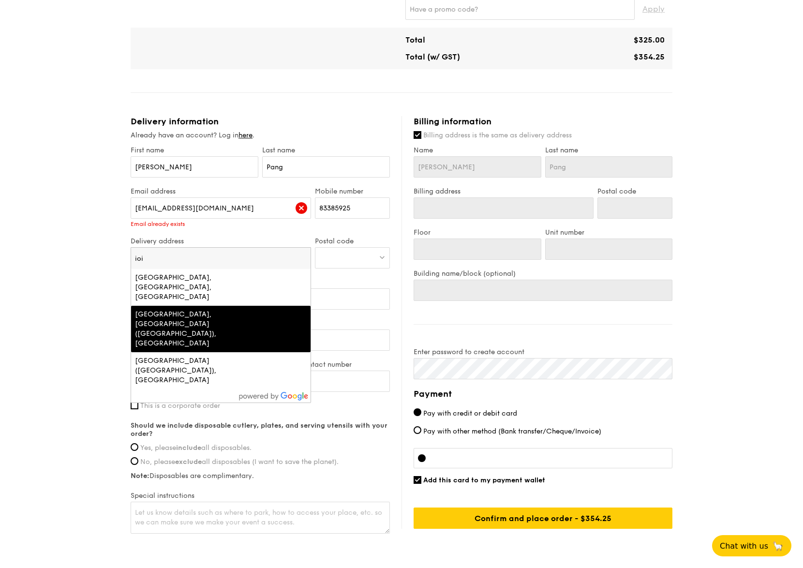
type input "ioi"
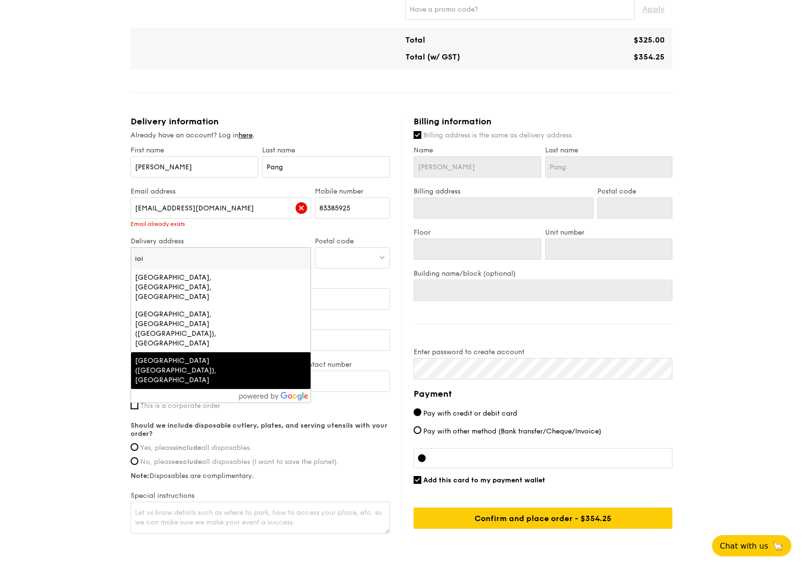
click at [236, 356] on div "[GEOGRAPHIC_DATA] ([GEOGRAPHIC_DATA]), [GEOGRAPHIC_DATA]" at bounding box center [199, 370] width 129 height 29
type input "[STREET_ADDRESS][PERSON_NAME]"
type input "068803"
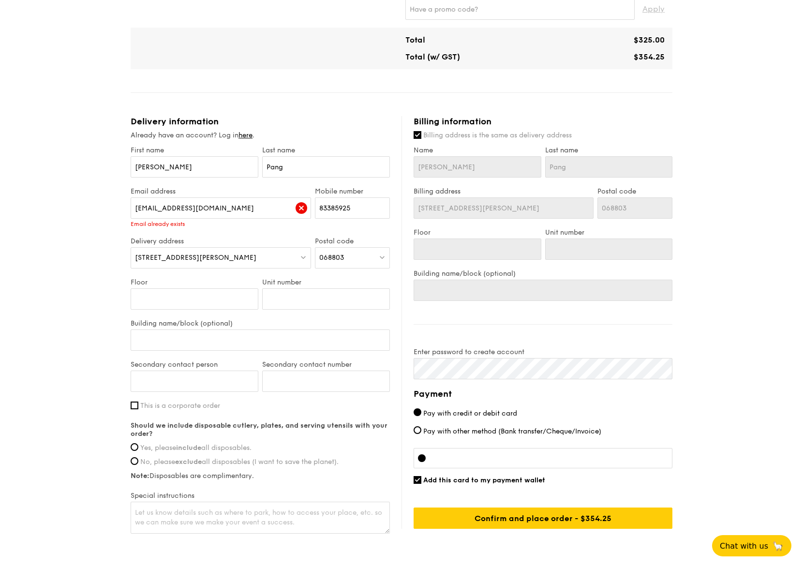
click at [299, 261] on div "[STREET_ADDRESS][PERSON_NAME]" at bounding box center [221, 257] width 180 height 21
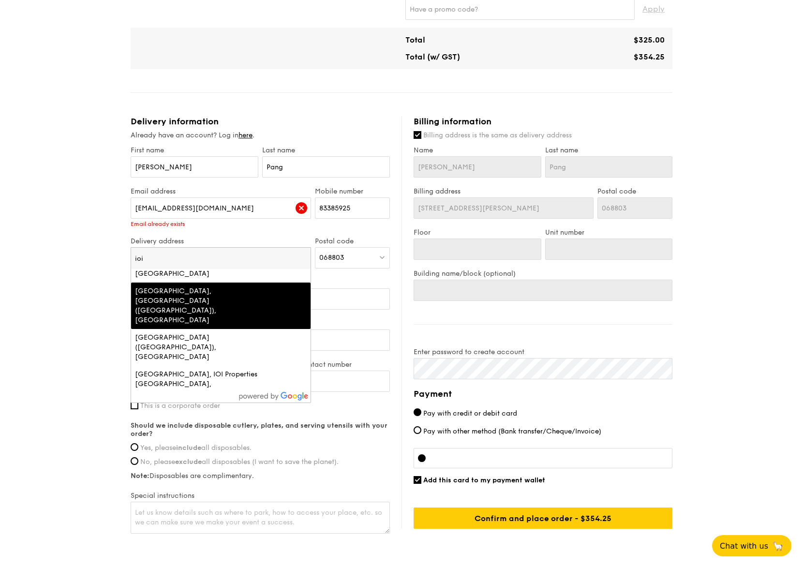
scroll to position [24, 0]
click at [255, 293] on div "[GEOGRAPHIC_DATA], [GEOGRAPHIC_DATA] ([GEOGRAPHIC_DATA]), [GEOGRAPHIC_DATA]" at bounding box center [199, 304] width 129 height 39
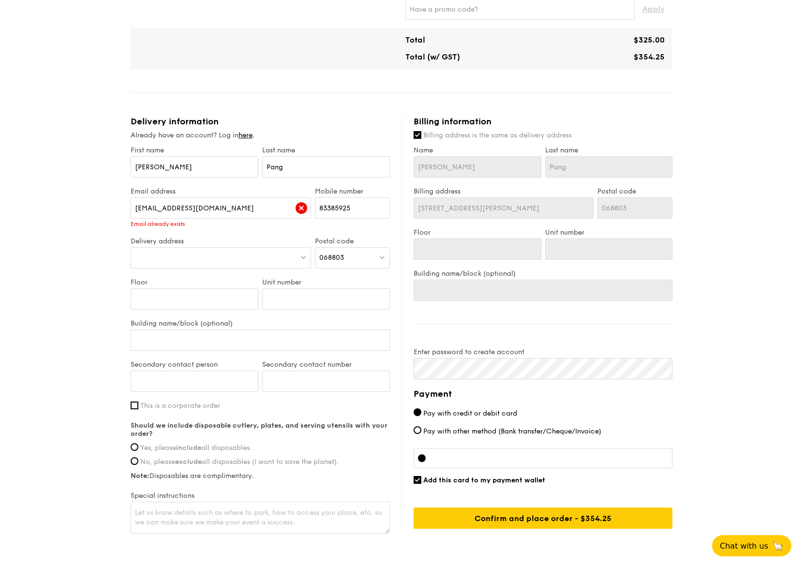
type input "Marina View, #19-02, [GEOGRAPHIC_DATA]"
click at [278, 260] on div "Marina View, #19-02, [GEOGRAPHIC_DATA]" at bounding box center [221, 257] width 180 height 21
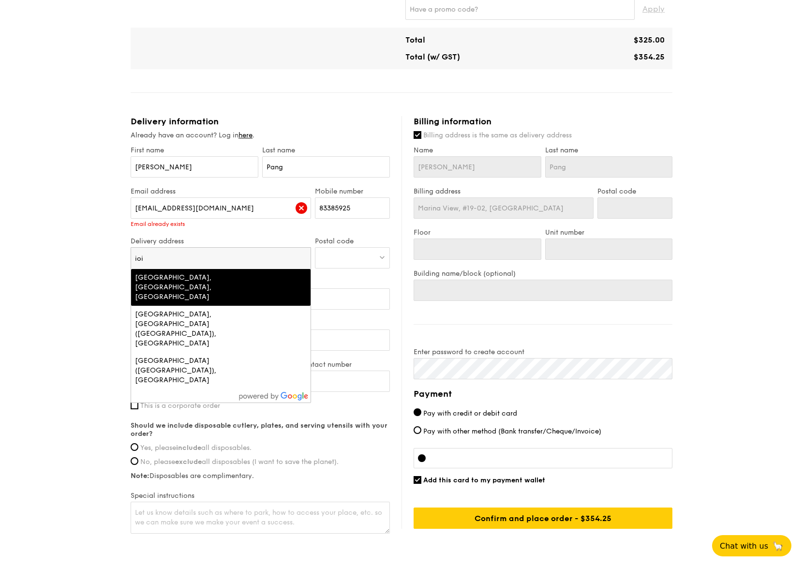
click at [258, 276] on div "[GEOGRAPHIC_DATA], [GEOGRAPHIC_DATA], [GEOGRAPHIC_DATA]" at bounding box center [199, 287] width 129 height 29
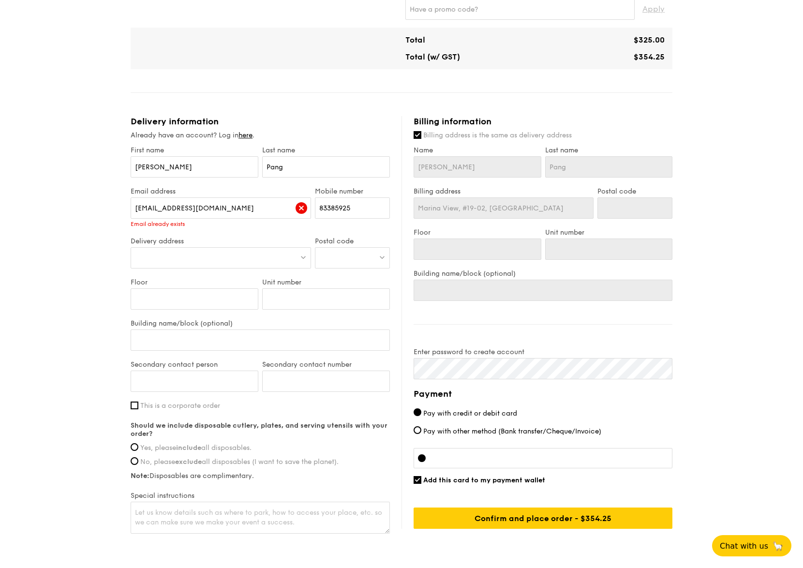
type input "[STREET_ADDRESS]"
type input "018916"
click at [233, 299] on input "Floor" at bounding box center [195, 298] width 128 height 21
type input "0"
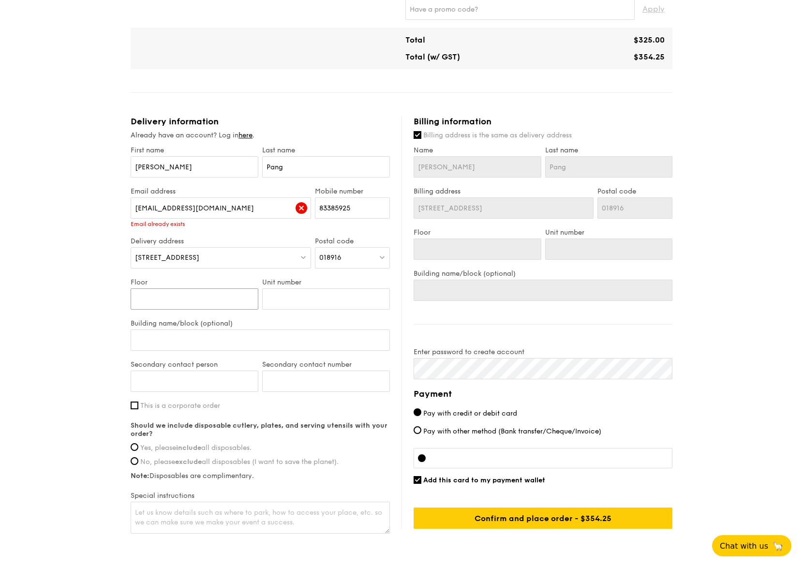
type input "0"
type input "02"
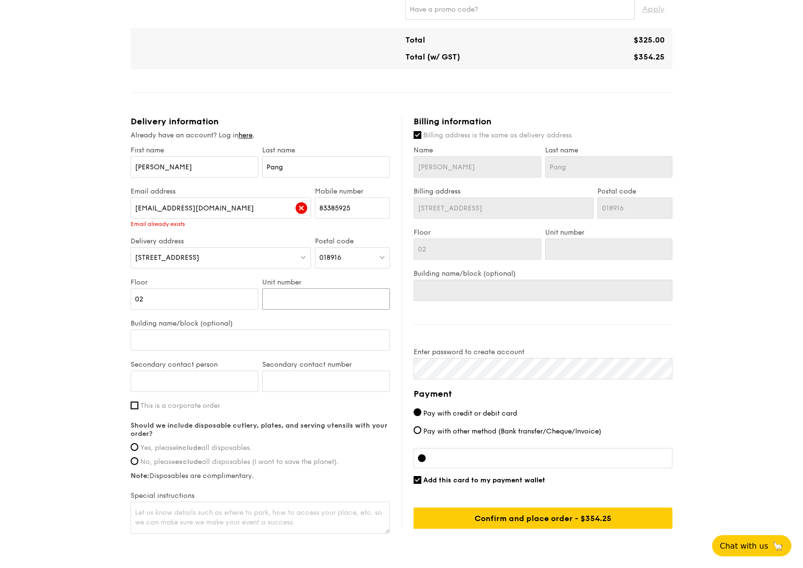
type input "0"
type input "00"
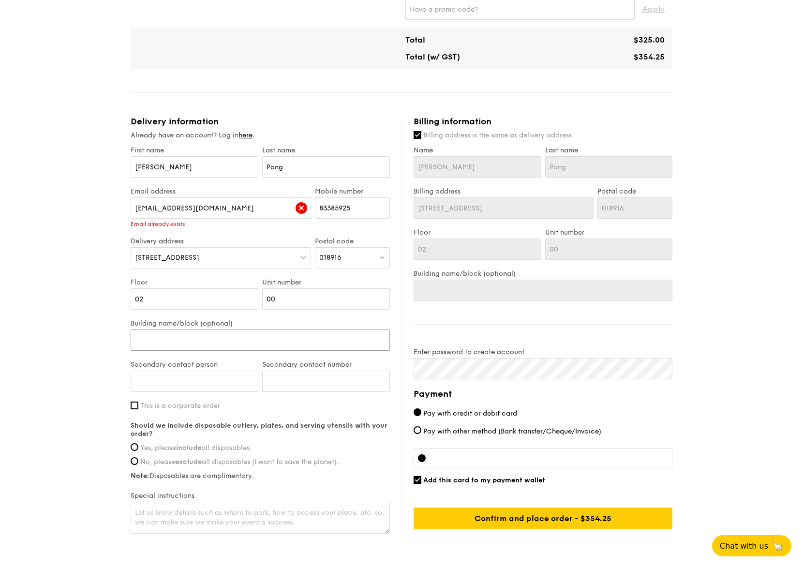
type input "I"
type input "IO"
type input "IOI"
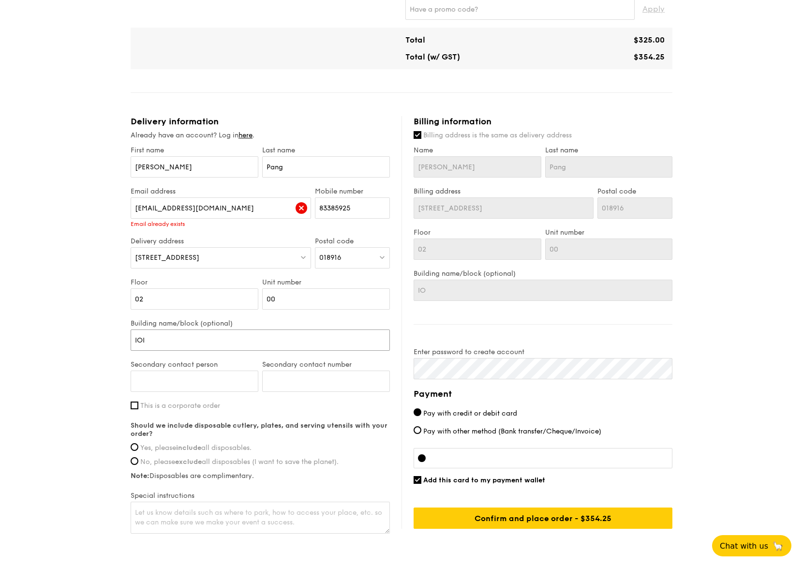
type input "IOI"
type input "IOI C"
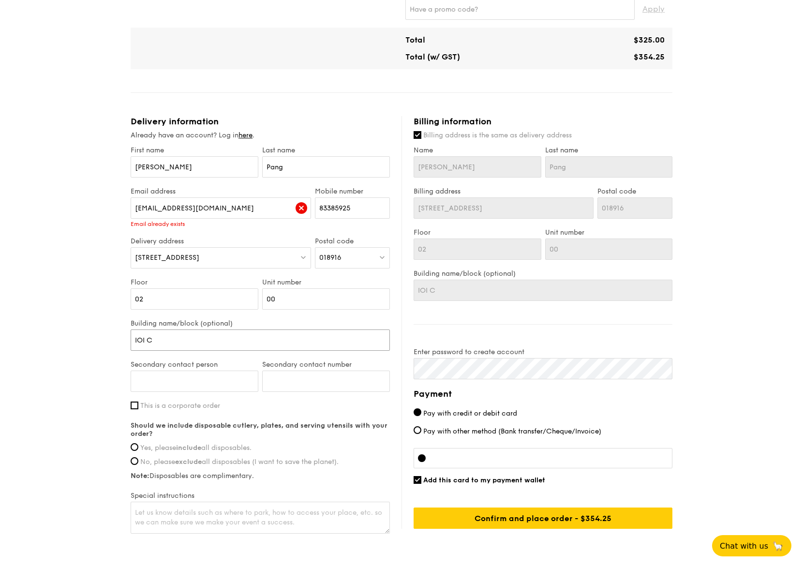
type input "IOI Ce"
type input "IOI Cen"
type input "IOI Cent"
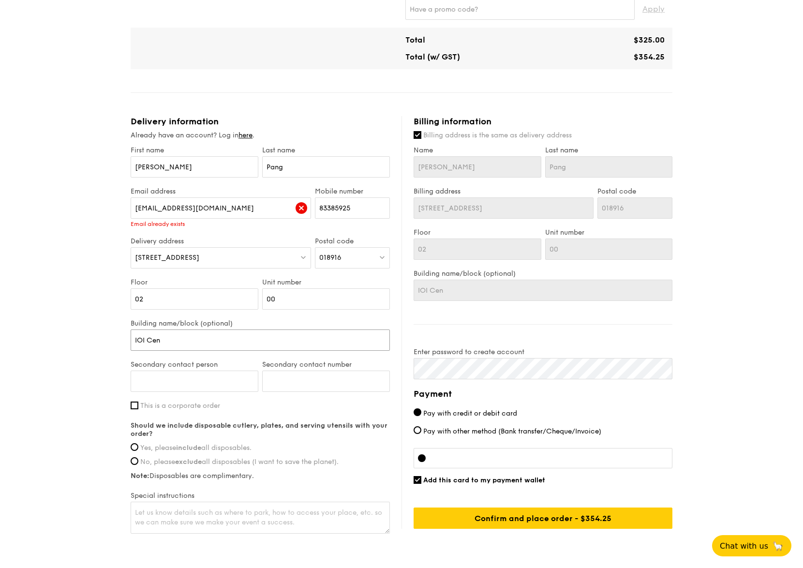
type input "IOI Cent"
type input "IOI Centr"
type input "IOI Centra"
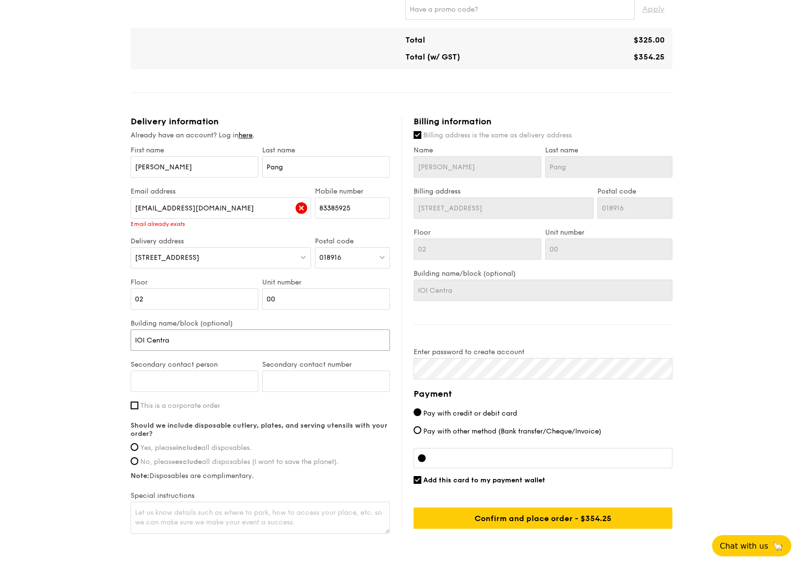
type input "IOI Central"
type input "IOI Central B"
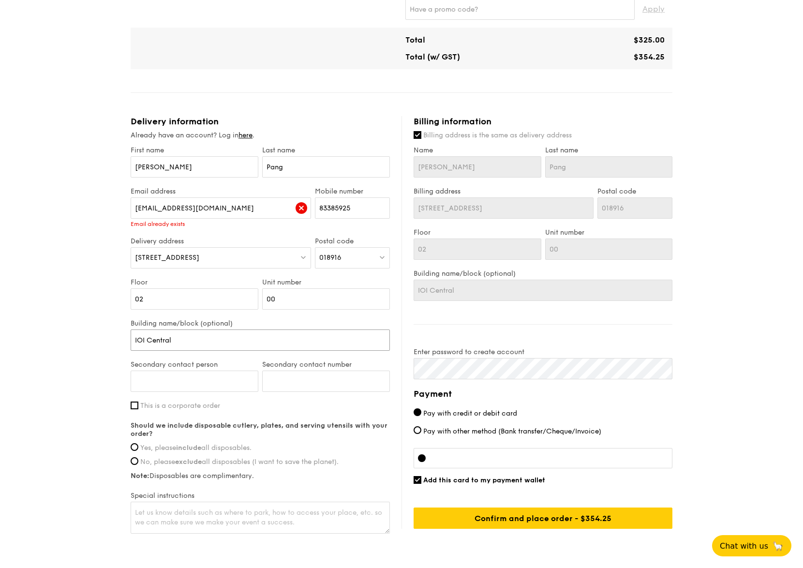
type input "IOI Central B"
type input "IOI Central Bo"
type input "IOI Central Bou"
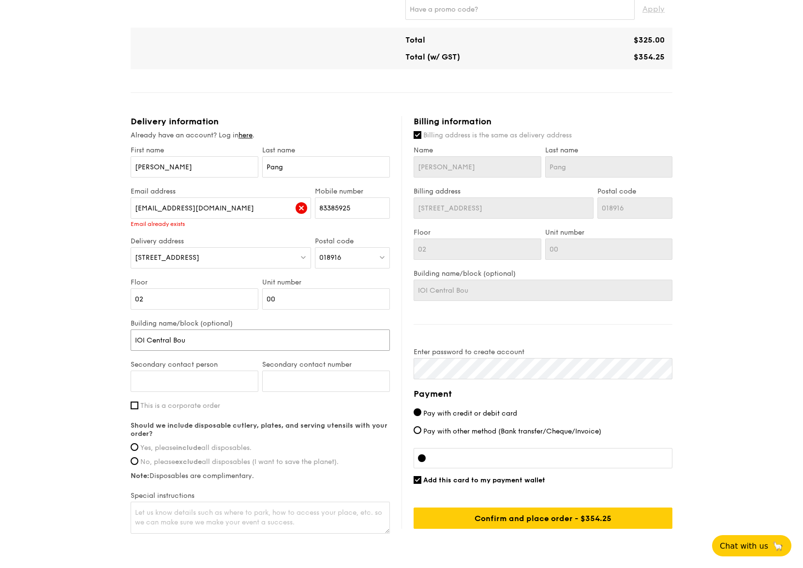
type input "IOI Central Boul"
type input "IOI Central Bould"
type input "IOI Central Boulde"
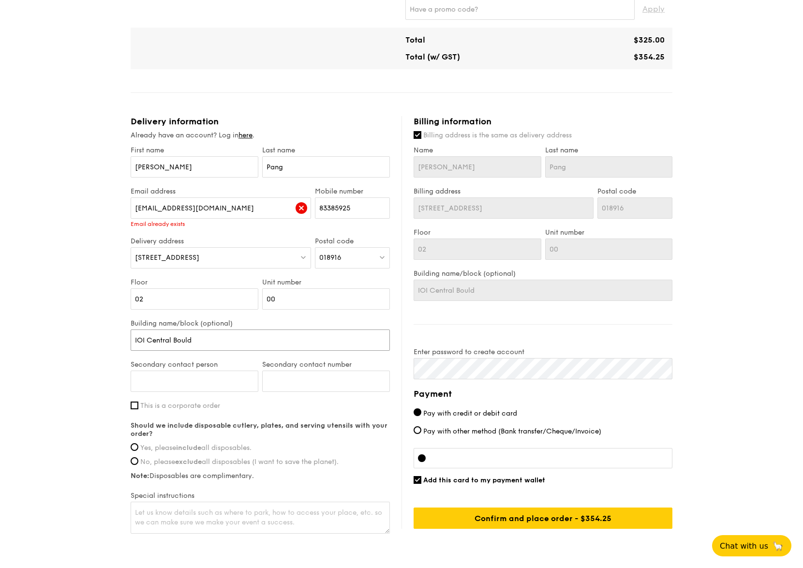
type input "IOI Central Boulde"
type input "IOI Central Bould"
type input "IOI Central Boul"
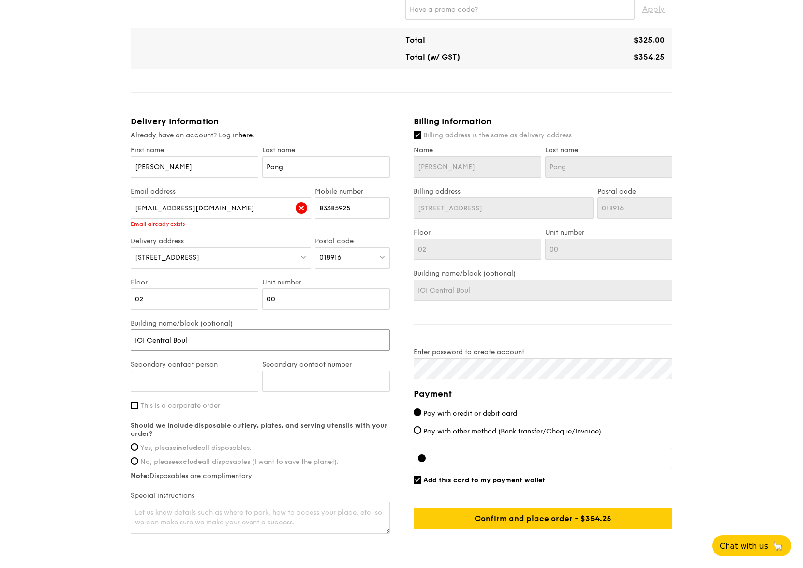
type input "IOI Central Boule"
type input "IOI Central Boulev"
type input "IOI Central Bouleva"
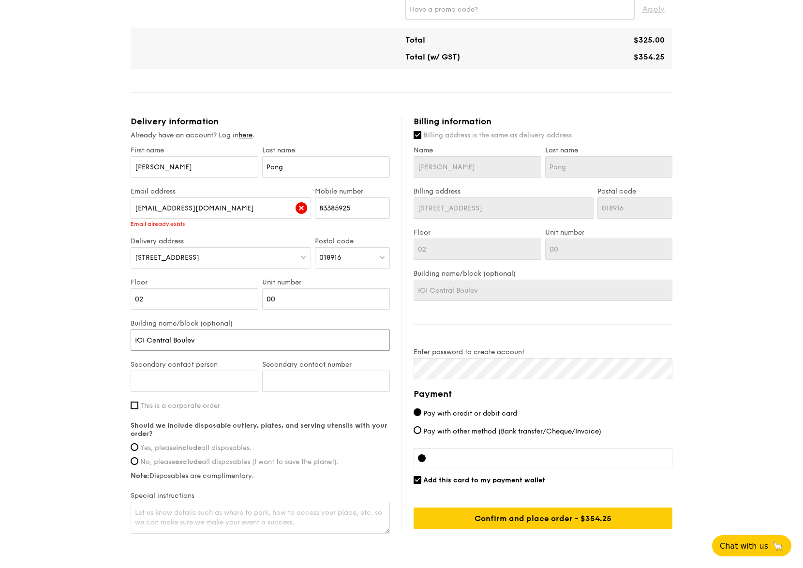
type input "IOI Central Bouleva"
type input "IOI Central Boulevar"
type input "[GEOGRAPHIC_DATA]"
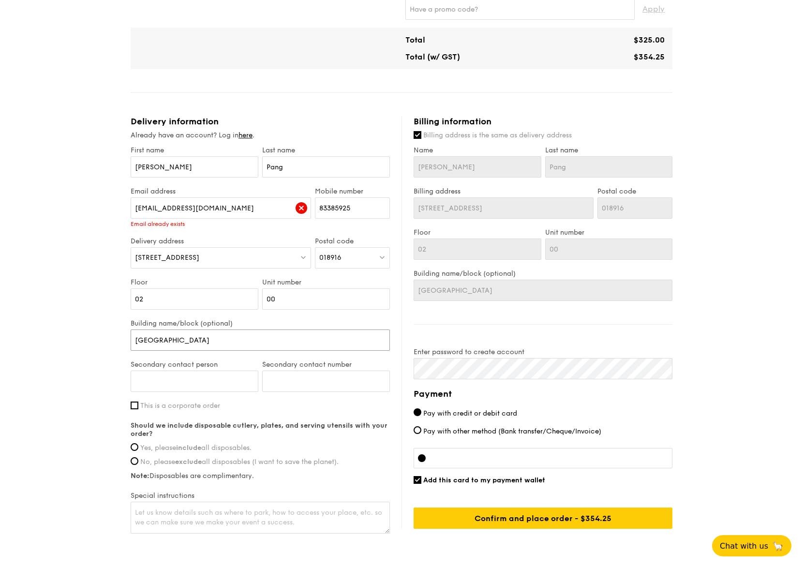
type input "[GEOGRAPHIC_DATA]"
click at [196, 384] on input "Secondary contact person" at bounding box center [195, 381] width 128 height 21
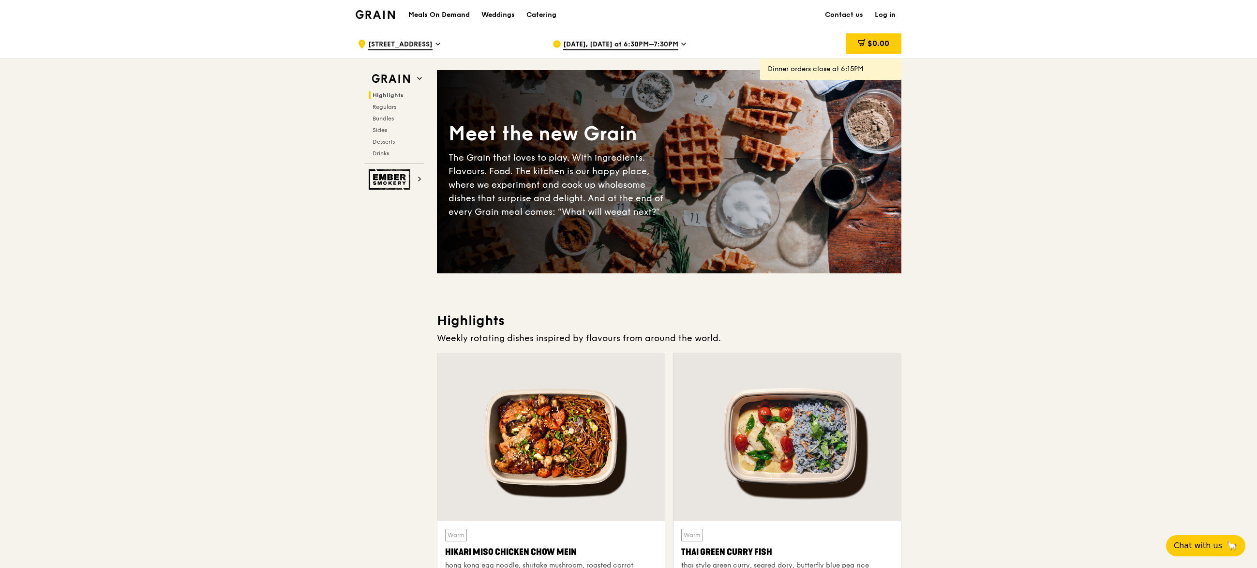
click at [643, 45] on span "Aug 15, Today at 6:30PM–7:30PM" at bounding box center [620, 45] width 115 height 11
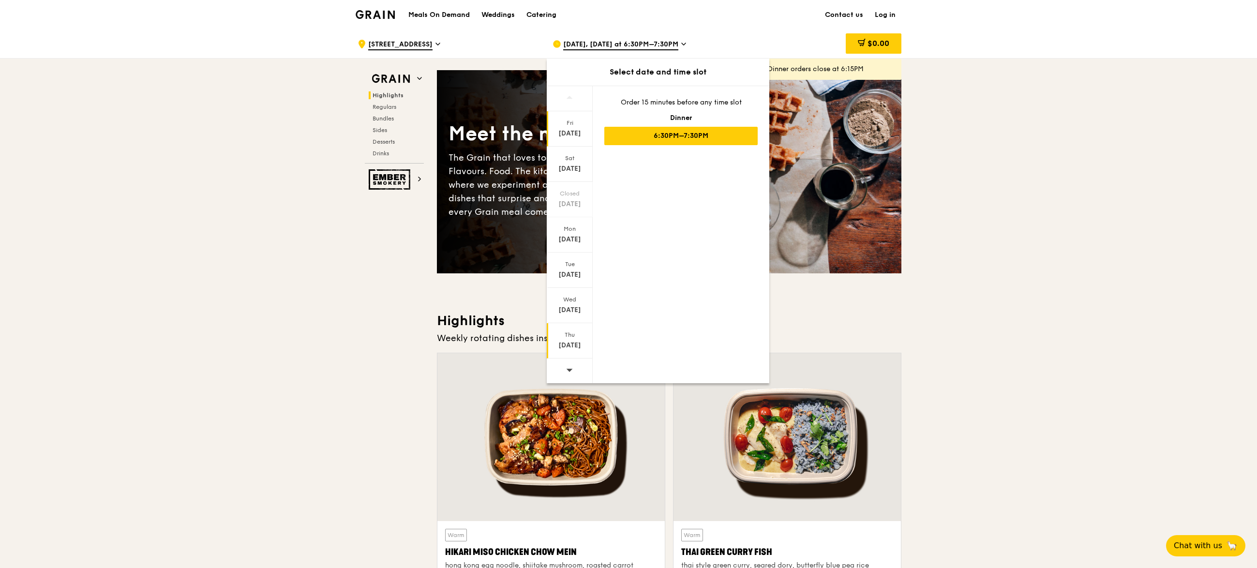
click at [573, 349] on div "[DATE]" at bounding box center [569, 346] width 43 height 10
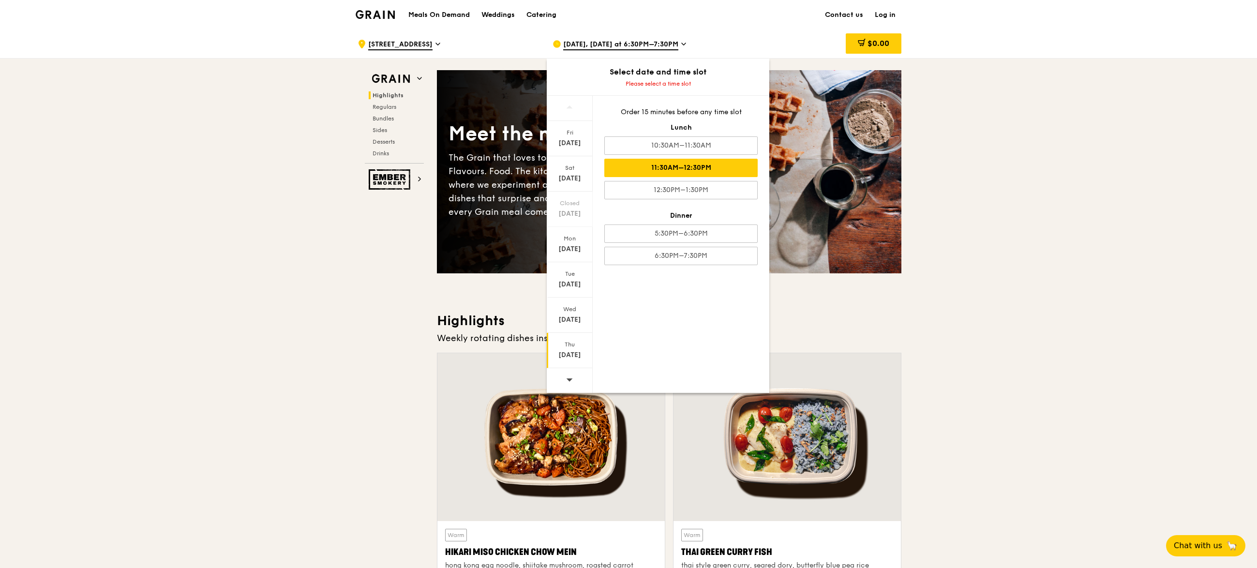
click at [695, 172] on div "11:30AM–12:30PM" at bounding box center [680, 168] width 153 height 18
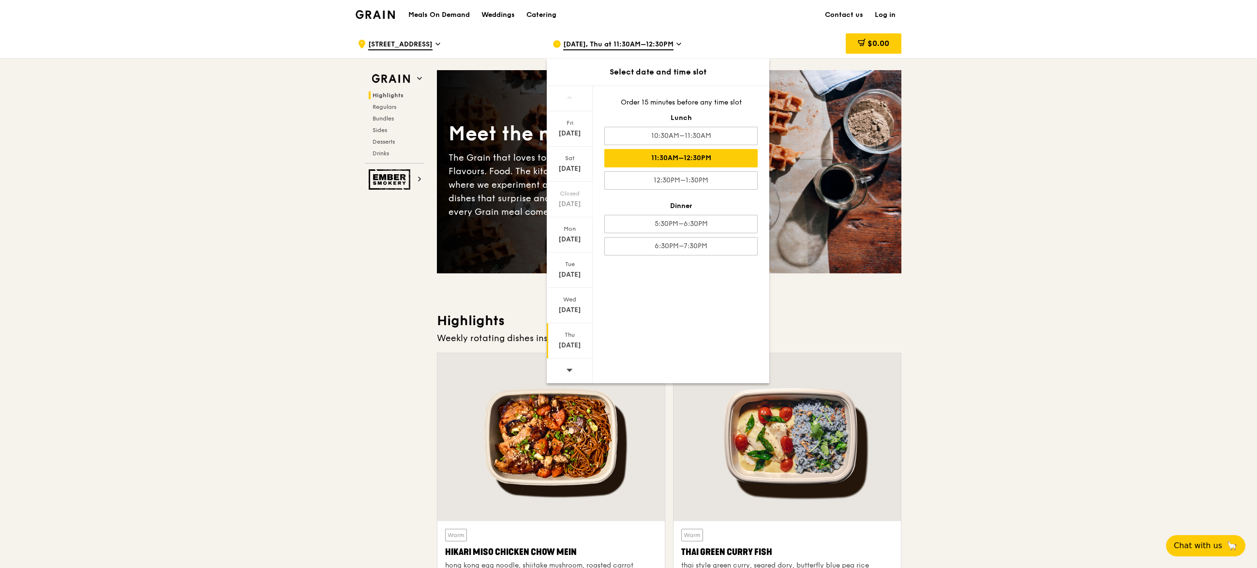
click at [678, 159] on div "11:30AM–12:30PM" at bounding box center [680, 158] width 153 height 18
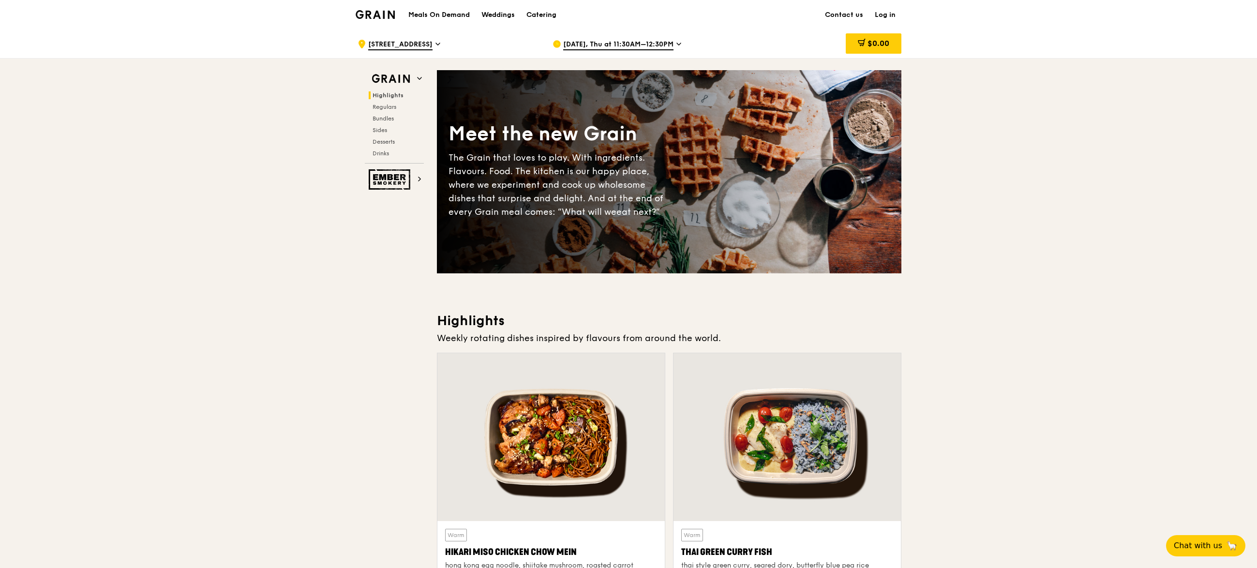
click at [424, 41] on span "2 Central Boulevard" at bounding box center [400, 45] width 64 height 11
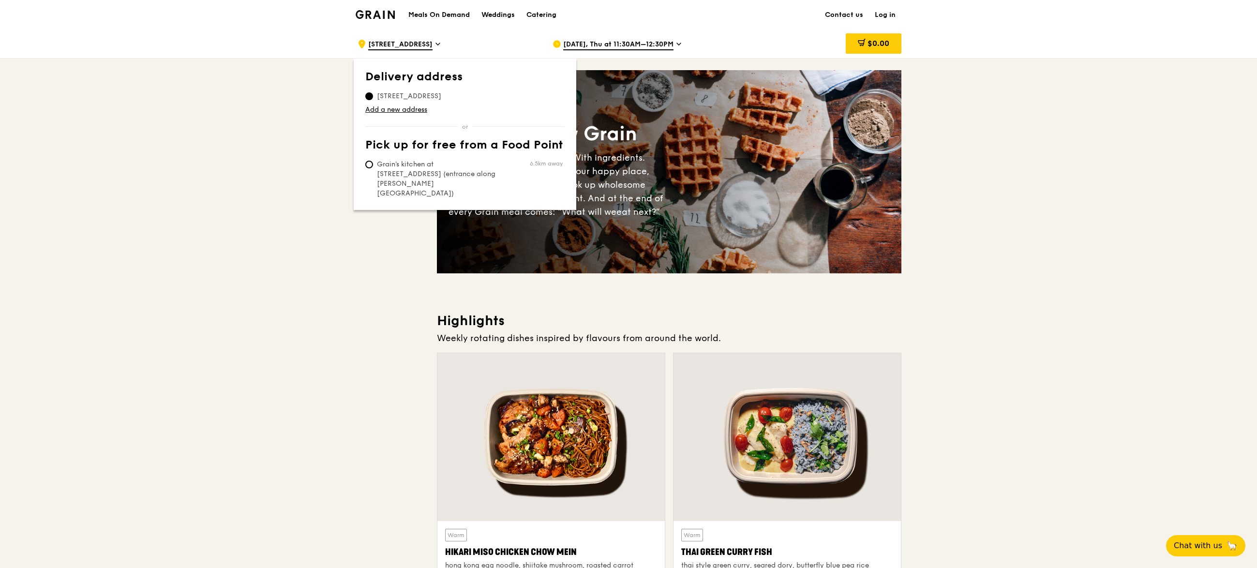
click at [454, 14] on h1 "Meals On Demand" at bounding box center [438, 15] width 61 height 10
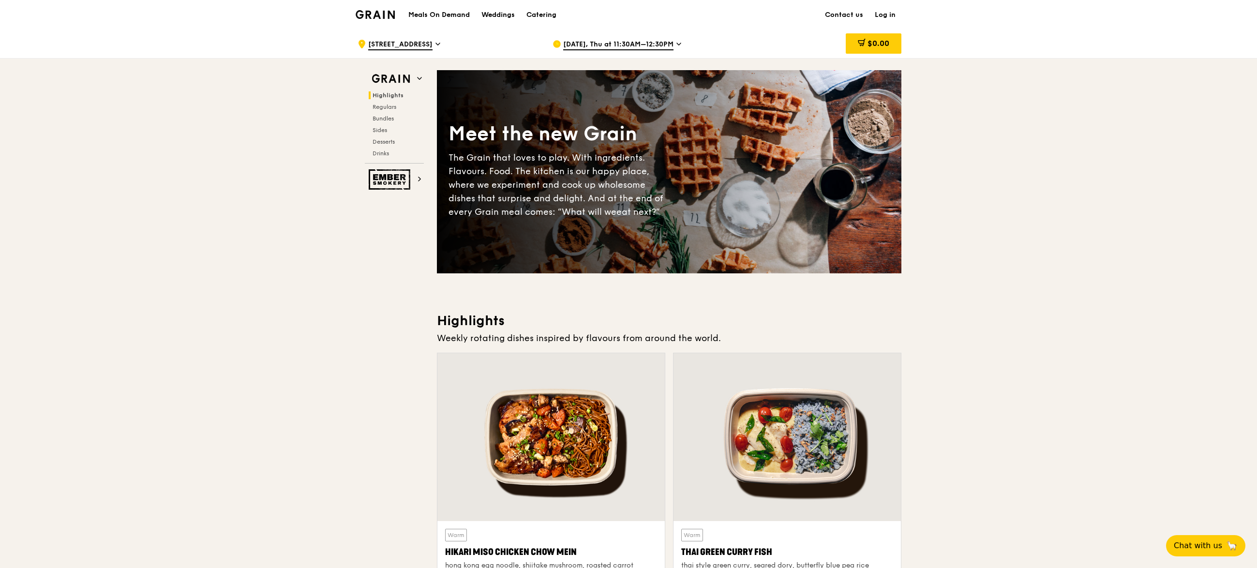
click at [454, 14] on h1 "Meals On Demand" at bounding box center [438, 15] width 61 height 10
click at [675, 42] on div "Aug 21, Thu at 11:30AM–12:30PM" at bounding box center [641, 44] width 179 height 29
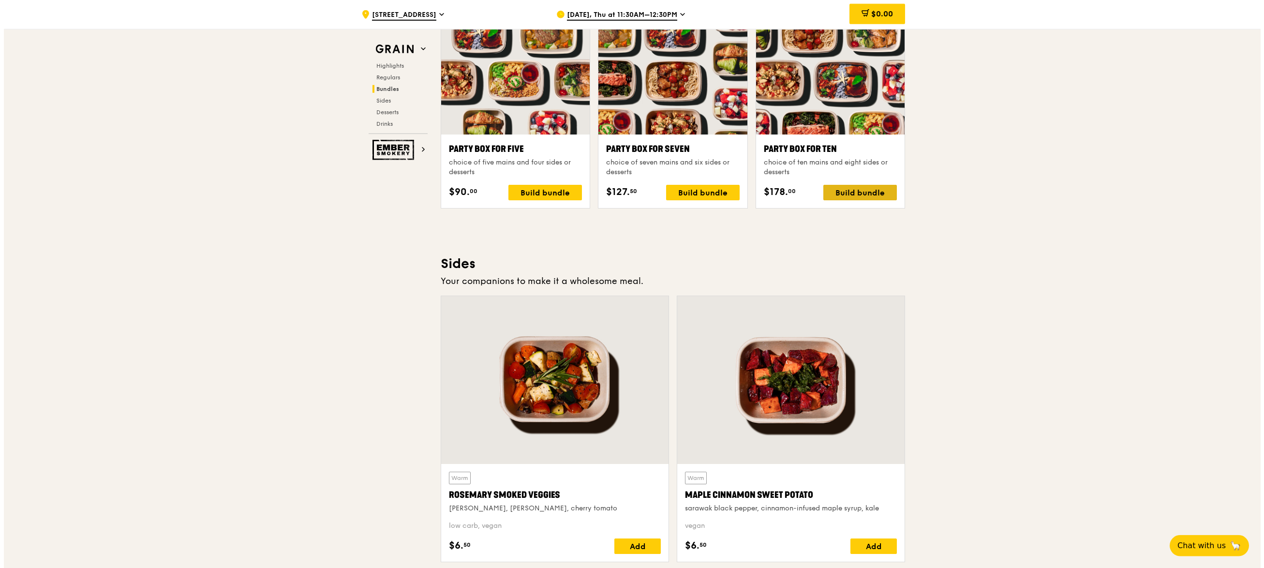
scroll to position [1896, 0]
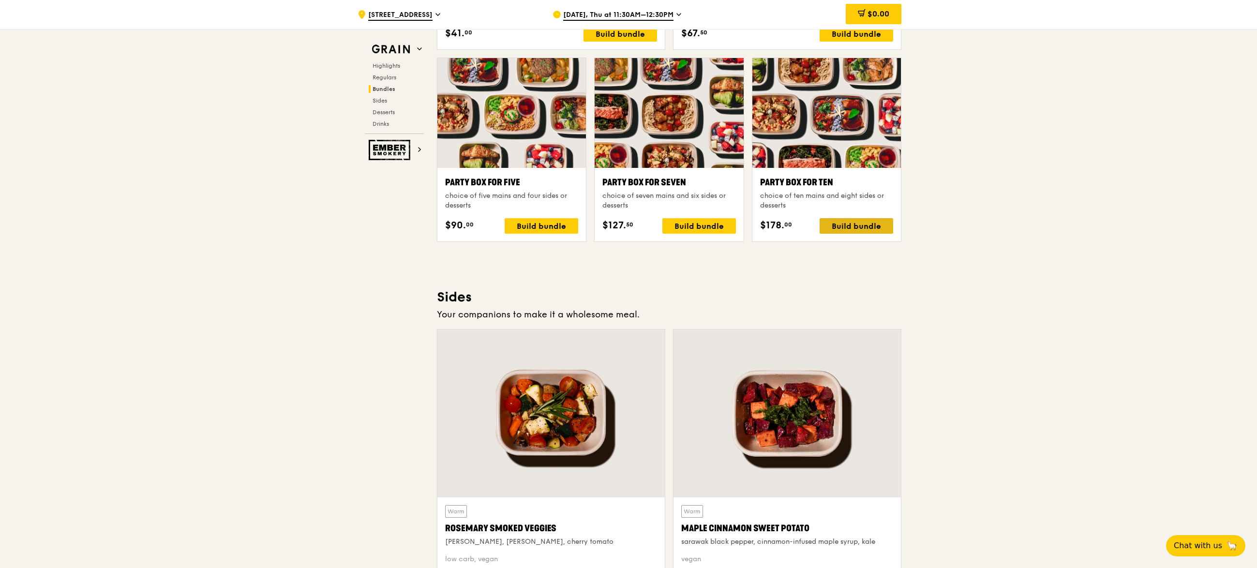
click at [838, 226] on div "Build bundle" at bounding box center [856, 225] width 74 height 15
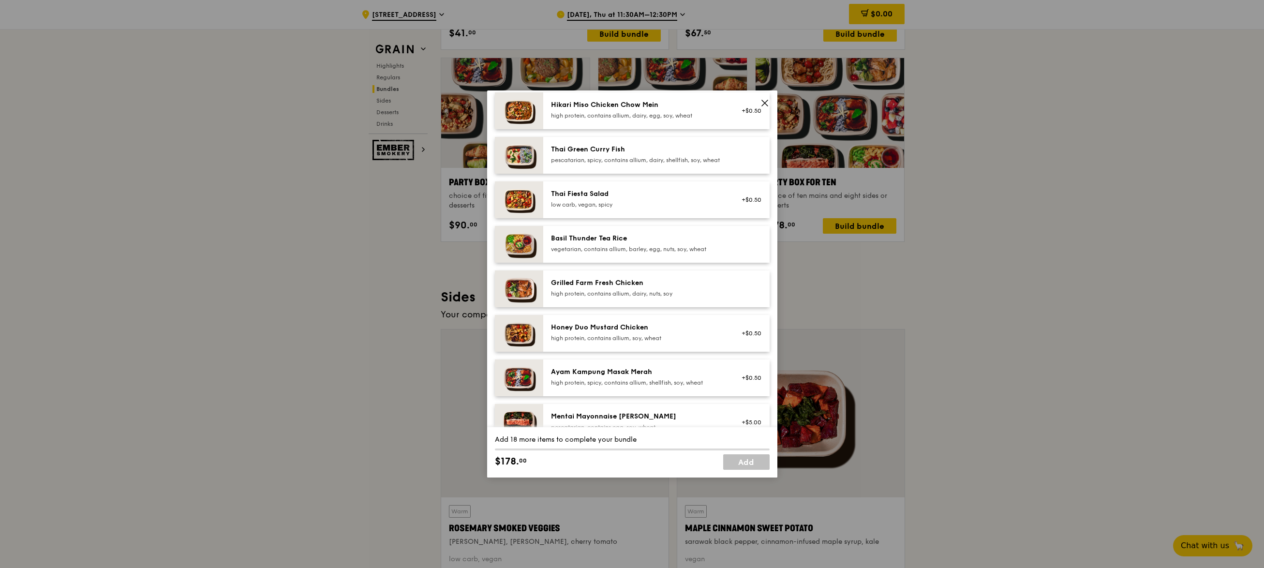
scroll to position [19, 0]
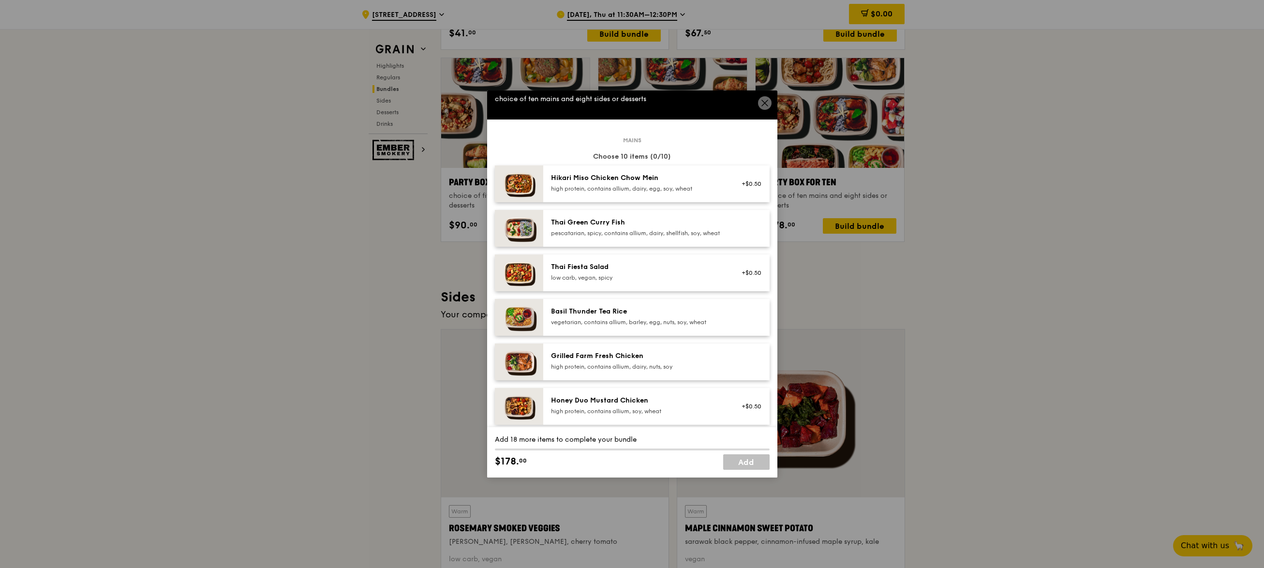
click at [763, 103] on icon at bounding box center [764, 103] width 9 height 9
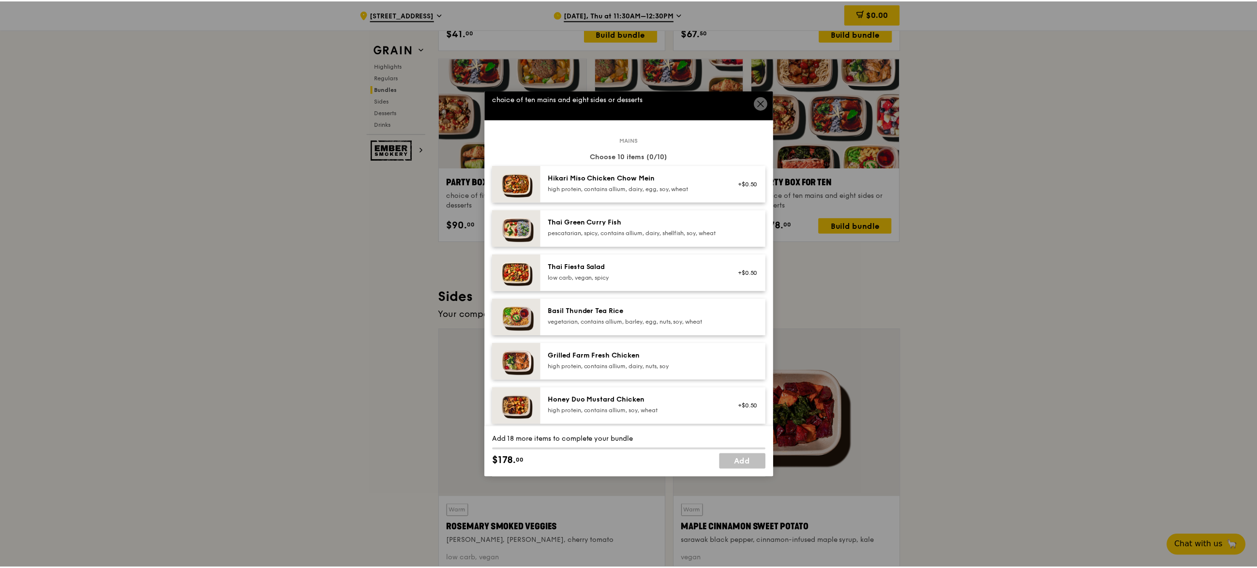
scroll to position [1895, 0]
